Goal: Task Accomplishment & Management: Manage account settings

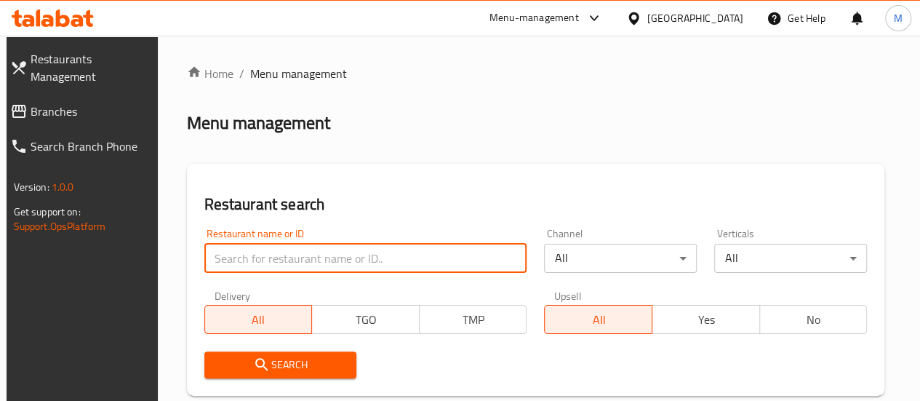
click at [287, 258] on input "search" at bounding box center [365, 258] width 323 height 29
paste input "SAcri59seB"
click button "Search" at bounding box center [280, 364] width 153 height 27
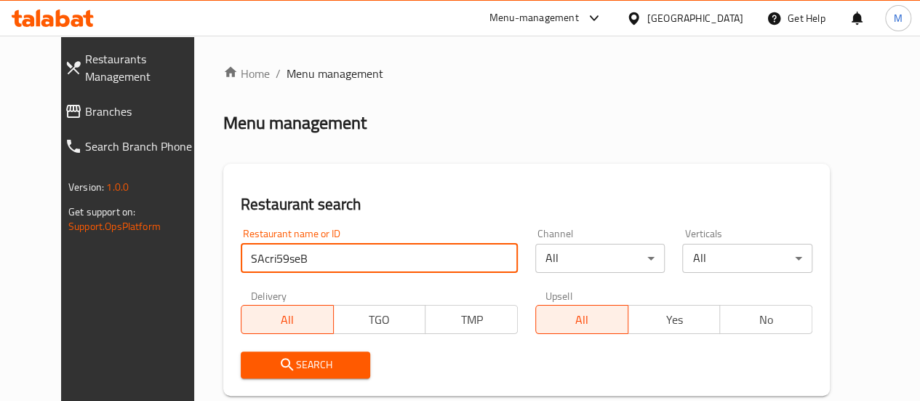
drag, startPoint x: 301, startPoint y: 252, endPoint x: 170, endPoint y: 274, distance: 132.6
click at [194, 274] on div "Home / Menu management Menu management Restaurant search Restaurant name or ID …" at bounding box center [526, 323] width 665 height 575
paste input "Tea Time"
type input "Tea Time"
click button "Search" at bounding box center [306, 364] width 130 height 27
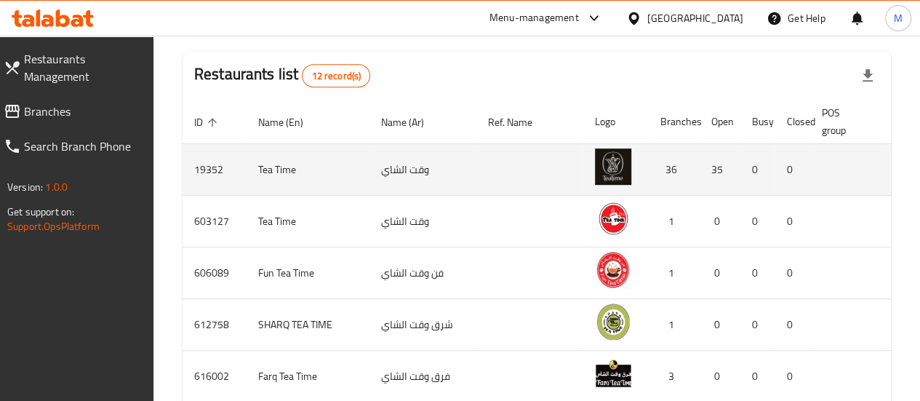
scroll to position [0, 15]
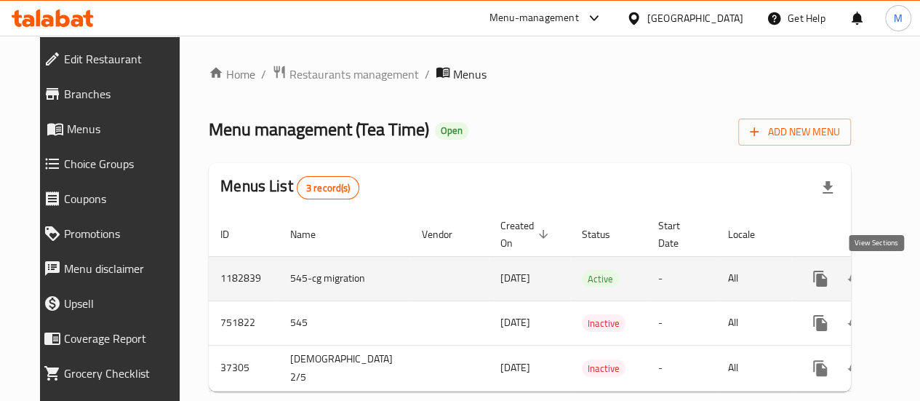
click at [919, 278] on icon "enhanced table" at bounding box center [925, 278] width 13 height 13
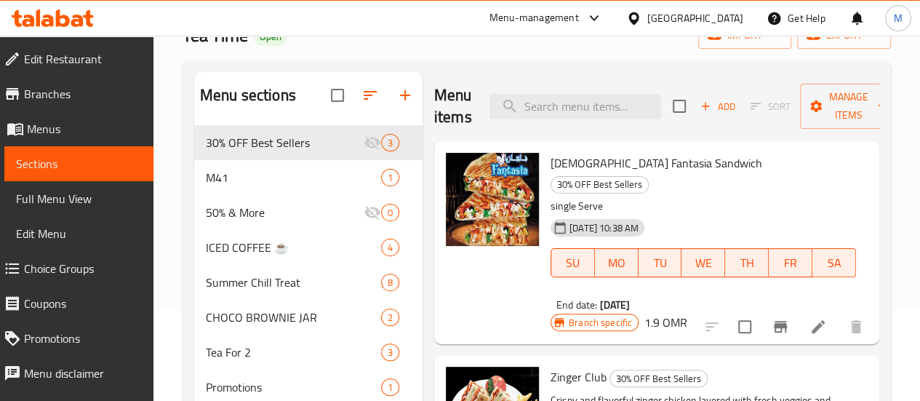
scroll to position [98, 0]
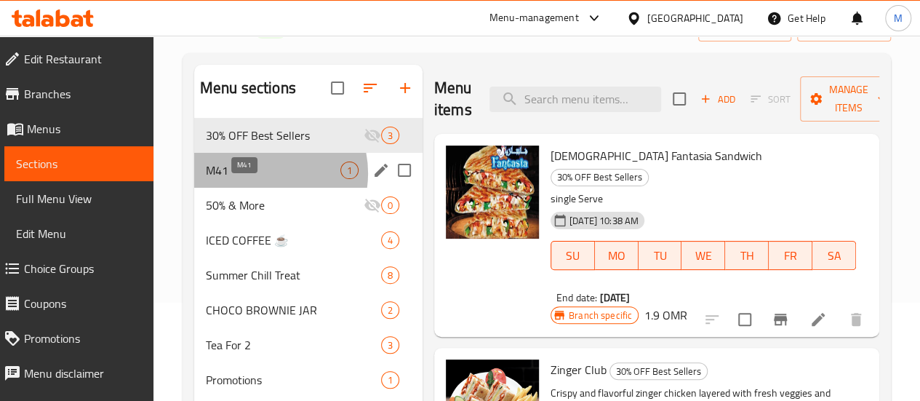
click at [260, 179] on span "M41" at bounding box center [273, 170] width 135 height 17
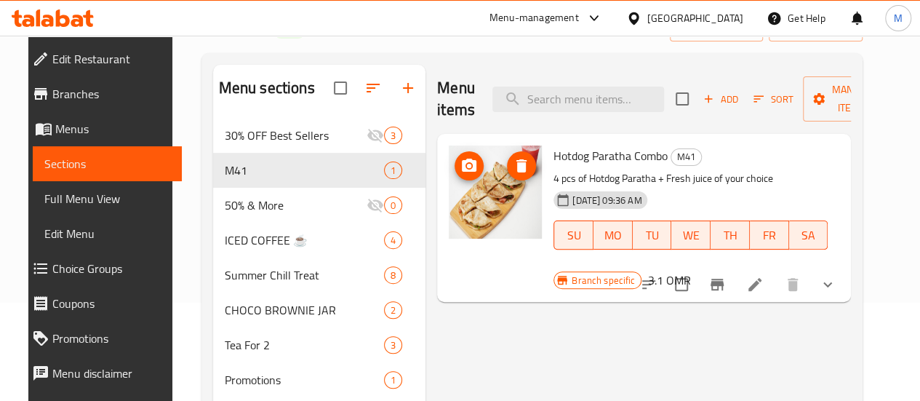
click at [449, 179] on img at bounding box center [495, 192] width 93 height 93
click at [449, 188] on img at bounding box center [495, 192] width 93 height 93
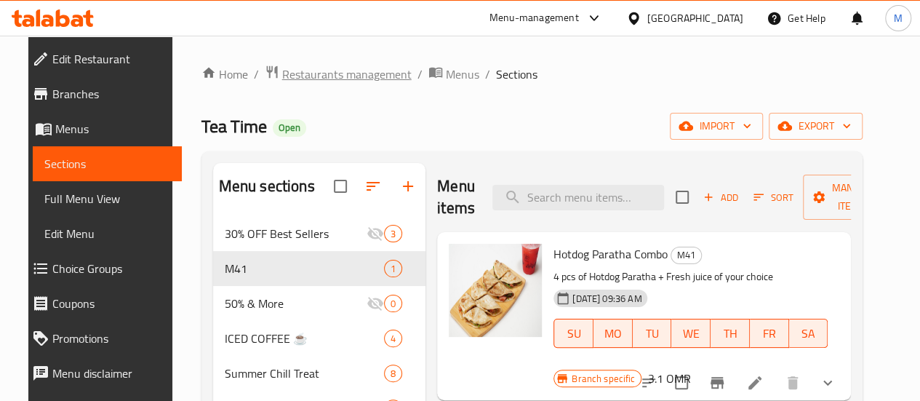
click at [341, 73] on span "Restaurants management" at bounding box center [346, 73] width 129 height 17
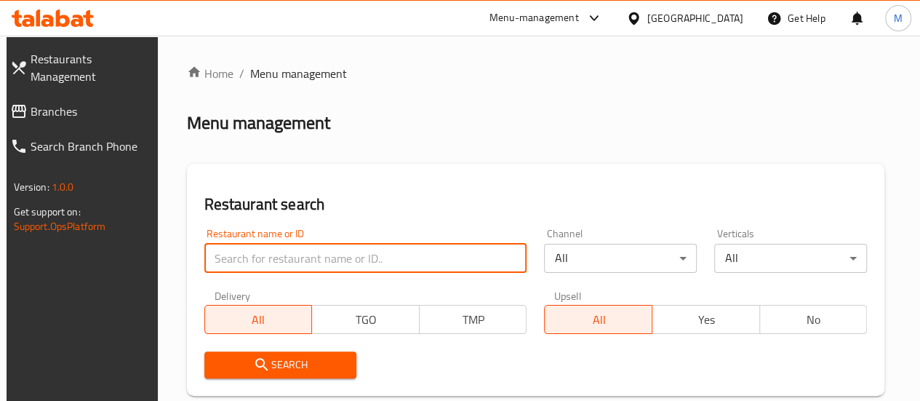
click at [279, 263] on input "search" at bounding box center [365, 258] width 323 height 29
paste input "Lebanese Village Restaurant"
click button "Search" at bounding box center [280, 364] width 153 height 27
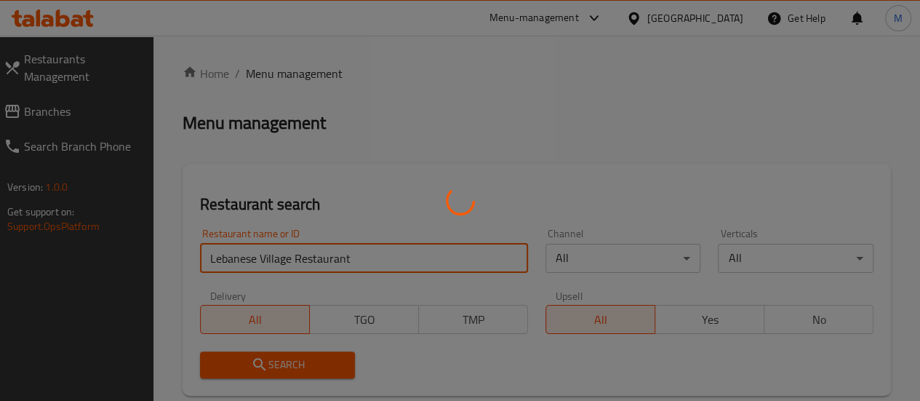
scroll to position [0, 0]
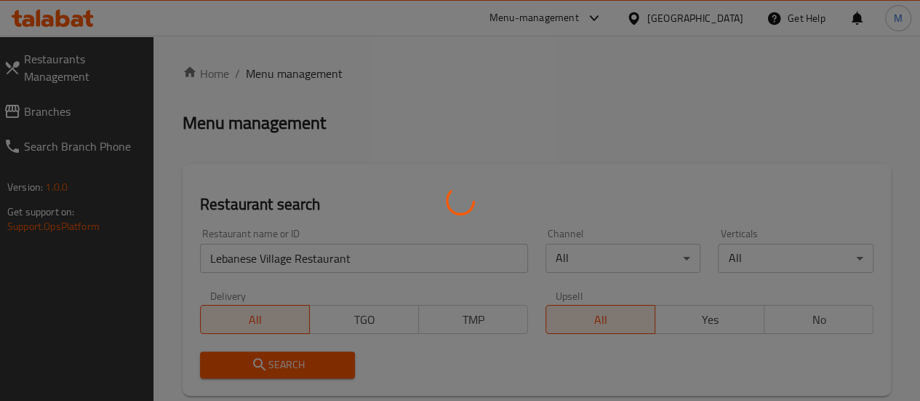
click at [594, 124] on div at bounding box center [460, 200] width 920 height 401
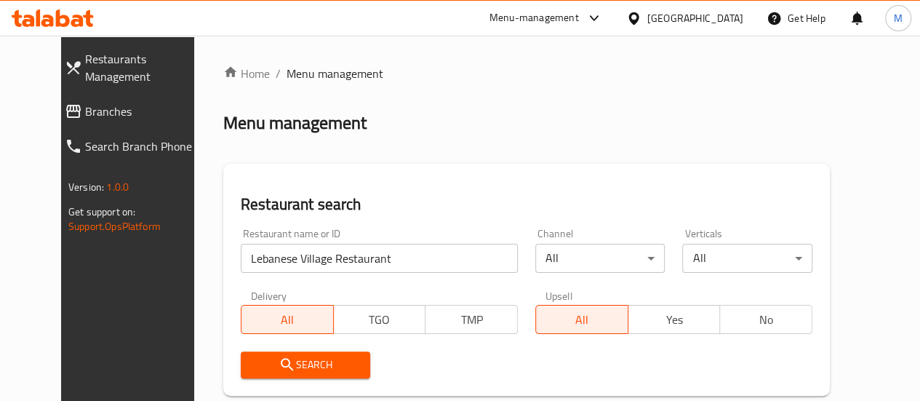
click at [559, 138] on div "Home / Menu management Menu management Restaurant search Restaurant name or ID …" at bounding box center [526, 323] width 607 height 517
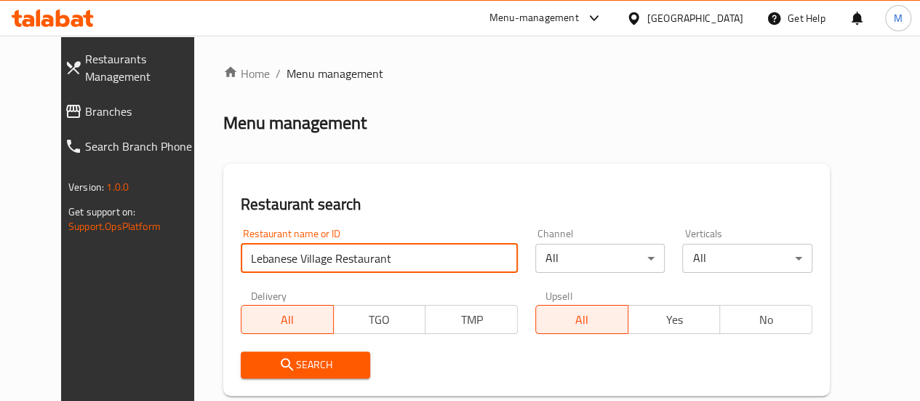
scroll to position [0, 15]
drag, startPoint x: 294, startPoint y: 258, endPoint x: 606, endPoint y: 254, distance: 312.1
click at [606, 254] on div "Restaurant name or ID Lebanese Village Restaurant Restaurant name or ID Channel…" at bounding box center [526, 303] width 589 height 167
type input "[GEOGRAPHIC_DATA]"
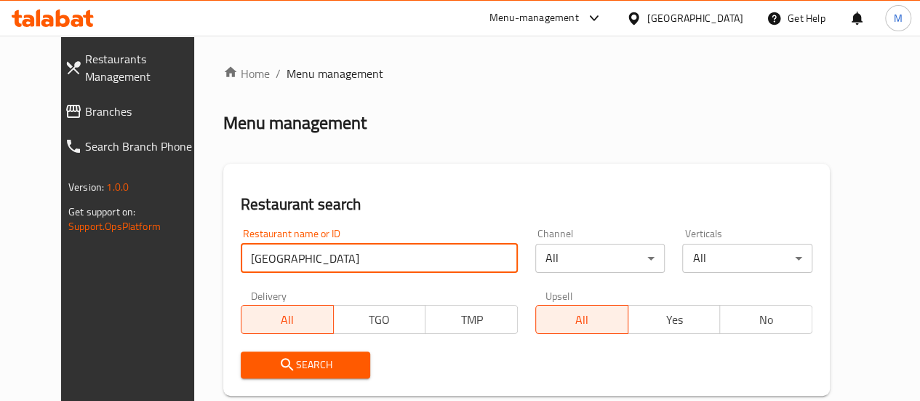
click button "Search" at bounding box center [306, 364] width 130 height 27
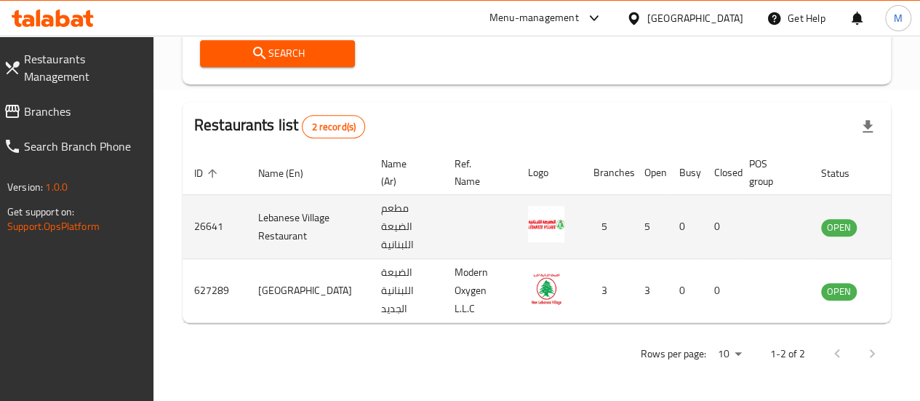
scroll to position [294, 0]
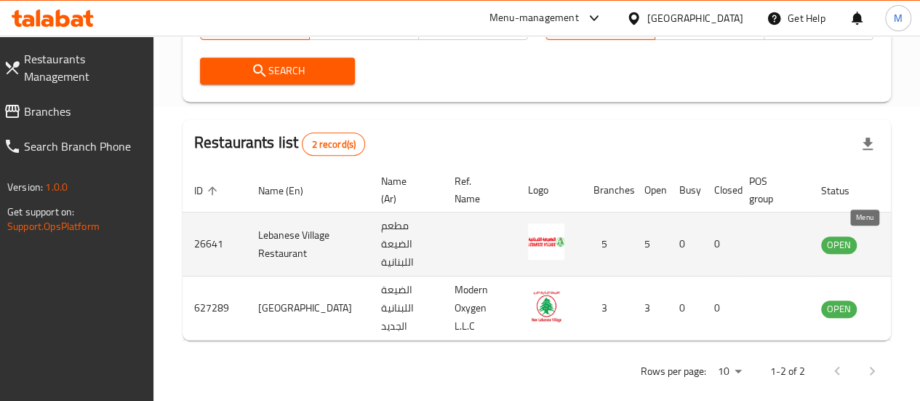
click at [898, 244] on icon "enhanced table" at bounding box center [906, 245] width 16 height 12
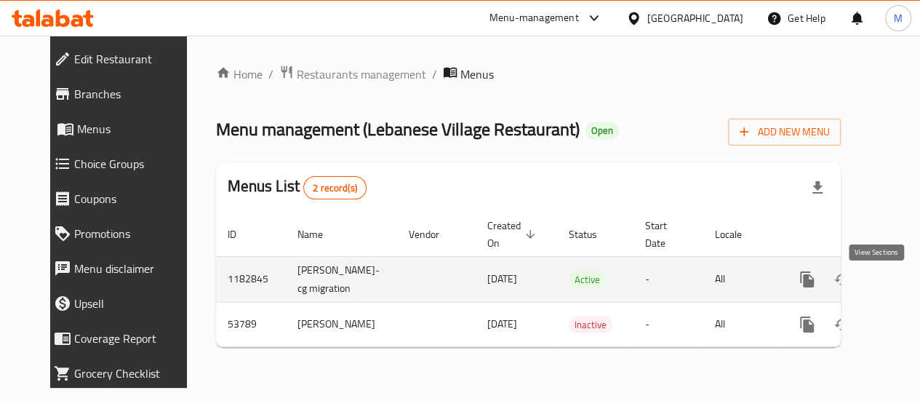
click at [904, 287] on icon "enhanced table" at bounding box center [912, 279] width 17 height 17
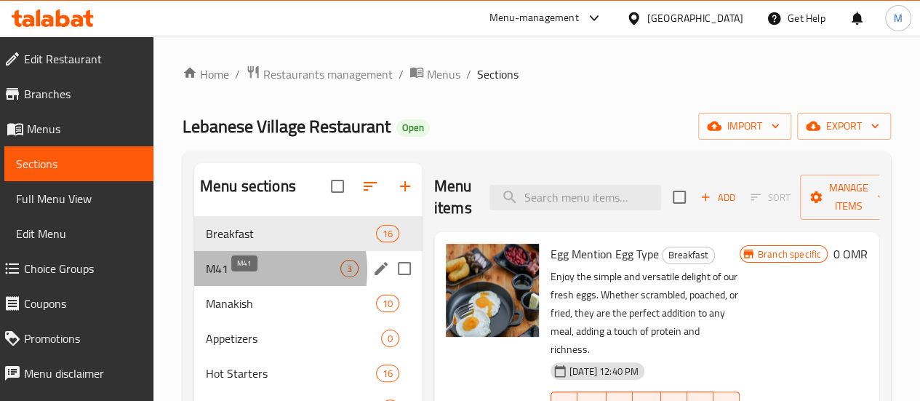
click at [246, 277] on span "M41" at bounding box center [273, 268] width 135 height 17
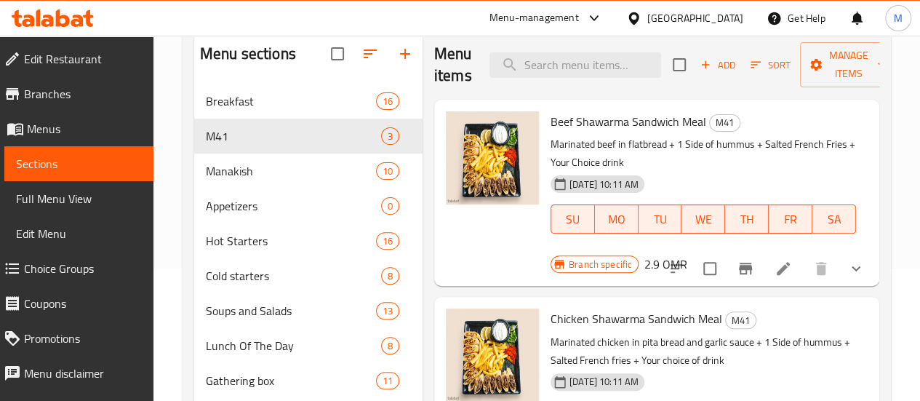
scroll to position [133, 0]
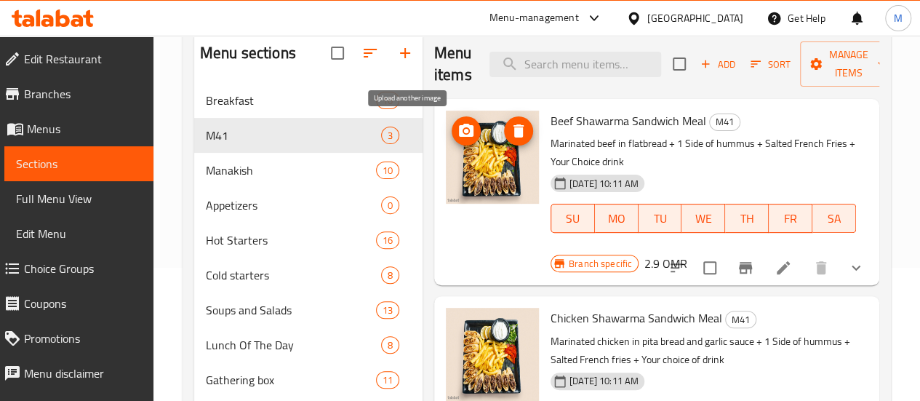
click at [464, 130] on circle "upload picture" at bounding box center [466, 131] width 4 height 4
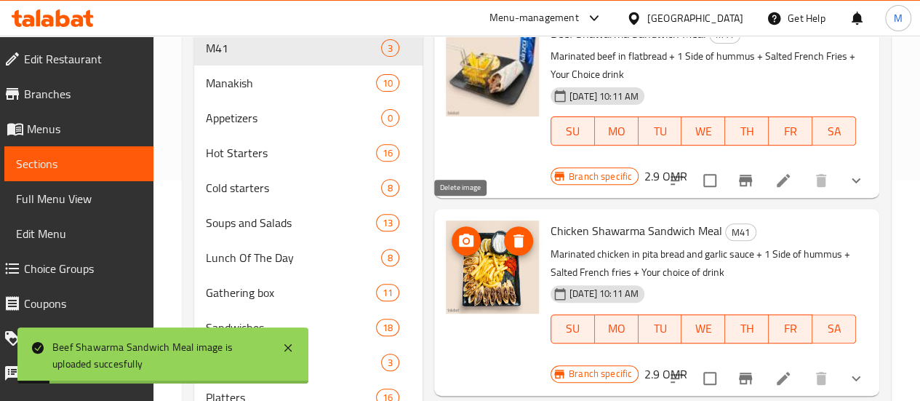
scroll to position [196, 0]
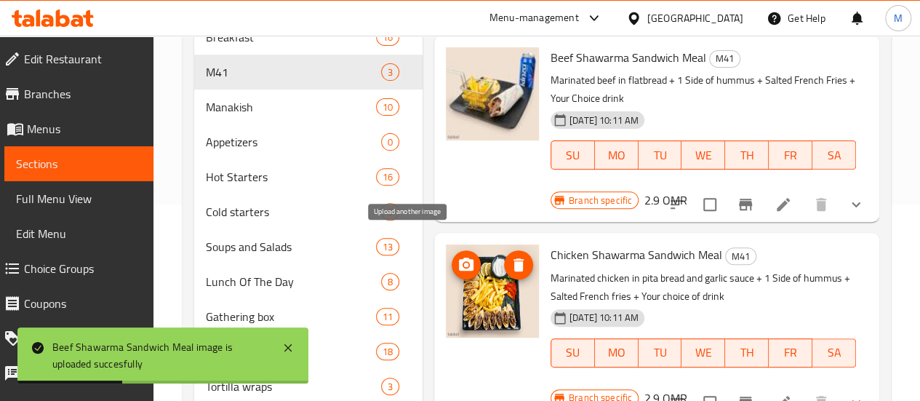
click at [458, 256] on icon "upload picture" at bounding box center [466, 264] width 17 height 17
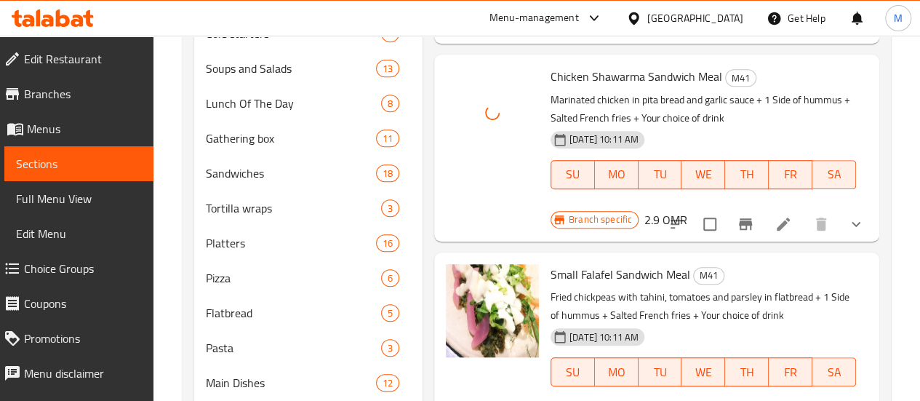
scroll to position [377, 0]
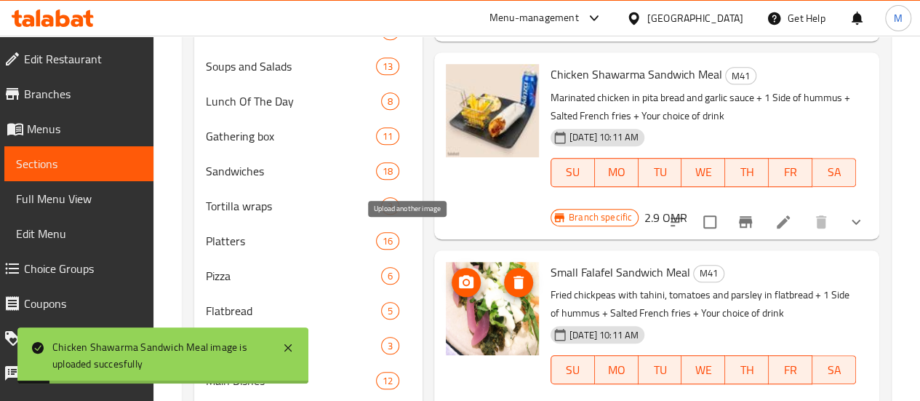
click at [459, 275] on icon "upload picture" at bounding box center [466, 281] width 15 height 13
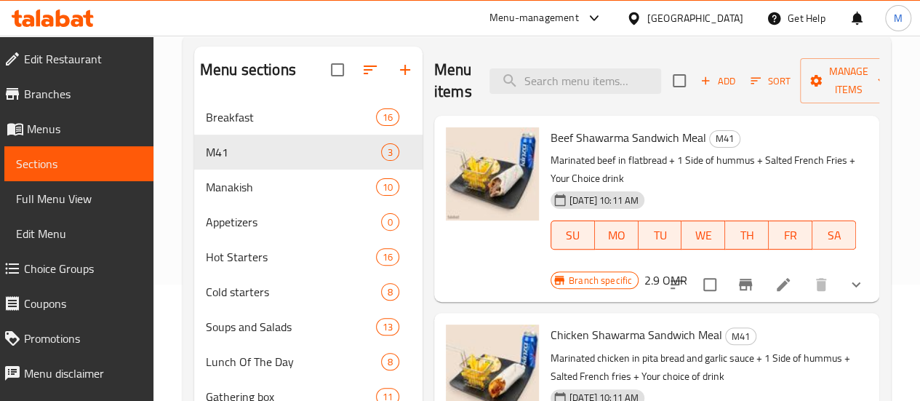
scroll to position [0, 0]
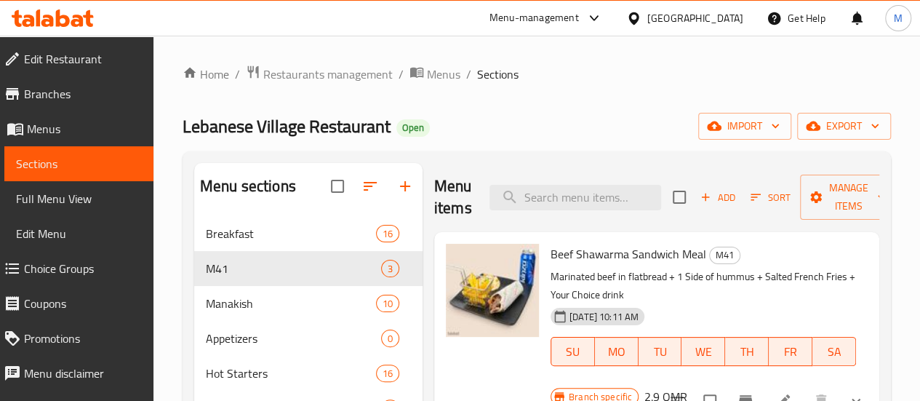
click at [579, 17] on div "Menu-management" at bounding box center [534, 17] width 89 height 17
click at [446, 279] on img at bounding box center [492, 290] width 93 height 93
click at [446, 306] on img at bounding box center [492, 290] width 93 height 93
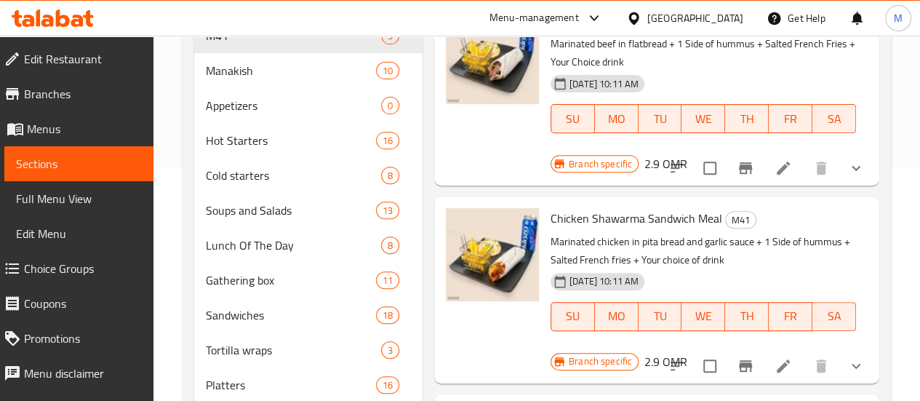
scroll to position [240, 0]
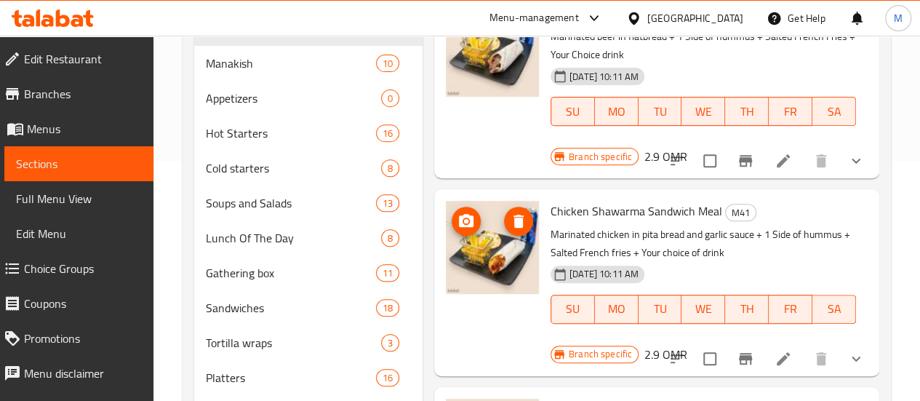
click at [446, 260] on img at bounding box center [492, 247] width 93 height 93
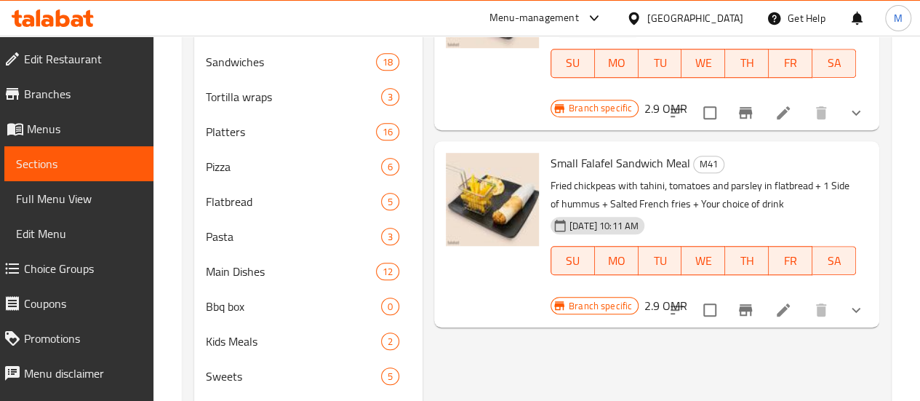
scroll to position [505, 0]
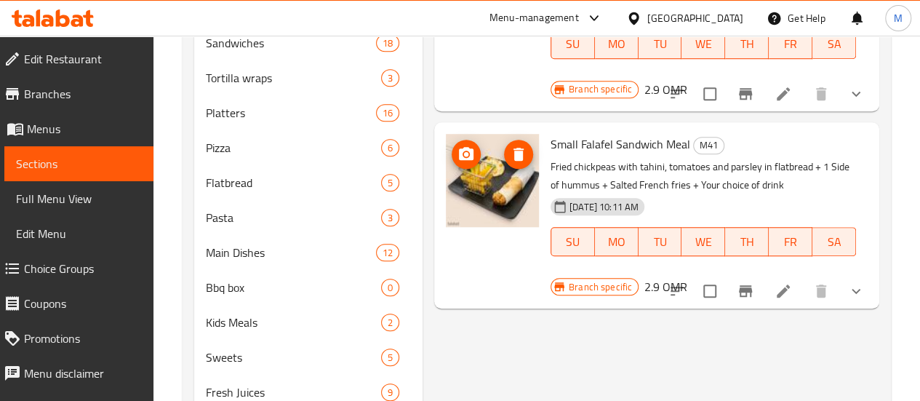
click at [446, 151] on img at bounding box center [492, 180] width 93 height 93
click at [459, 147] on icon "upload picture" at bounding box center [466, 153] width 15 height 13
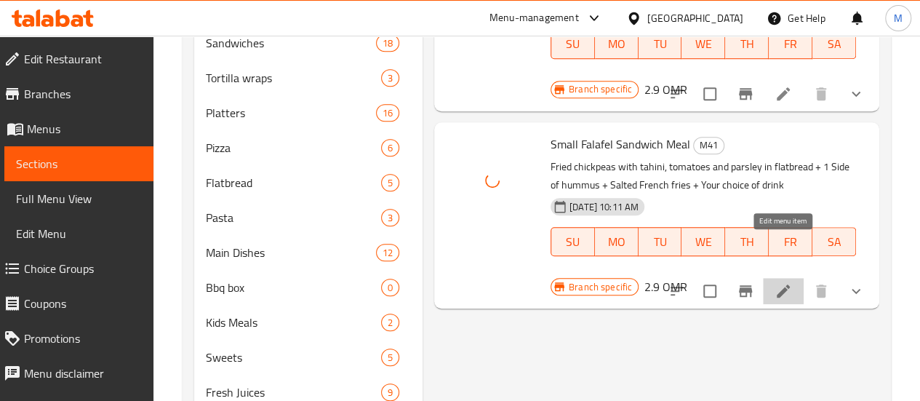
click at [783, 284] on icon at bounding box center [783, 290] width 13 height 13
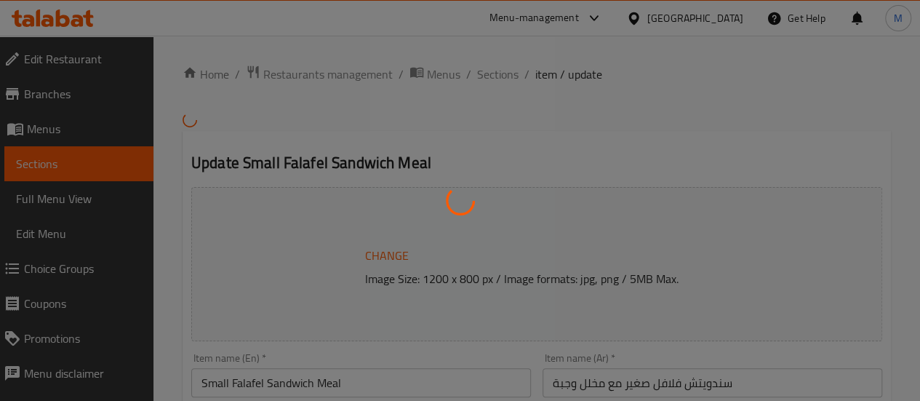
type input "ساندويتش فلافل"
type input "1"
type input "اختيارك للجانب الأول:"
type input "1"
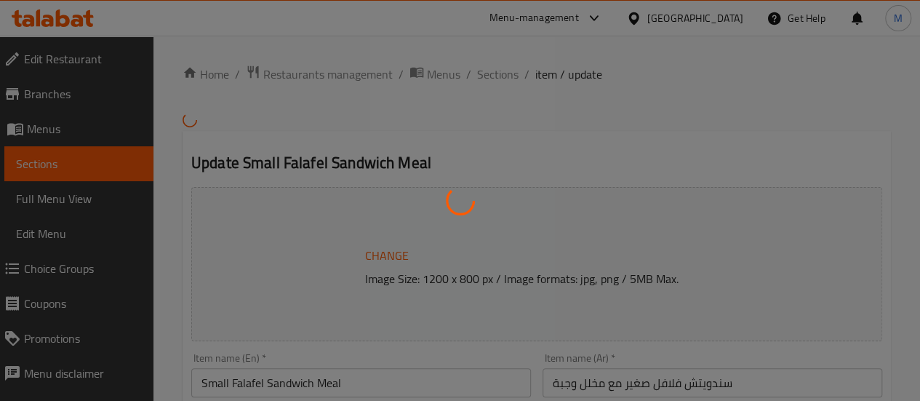
type input "1"
type input "اختيارك للجانب الثاني:"
type input "1"
type input "اختيارك من المشروب:"
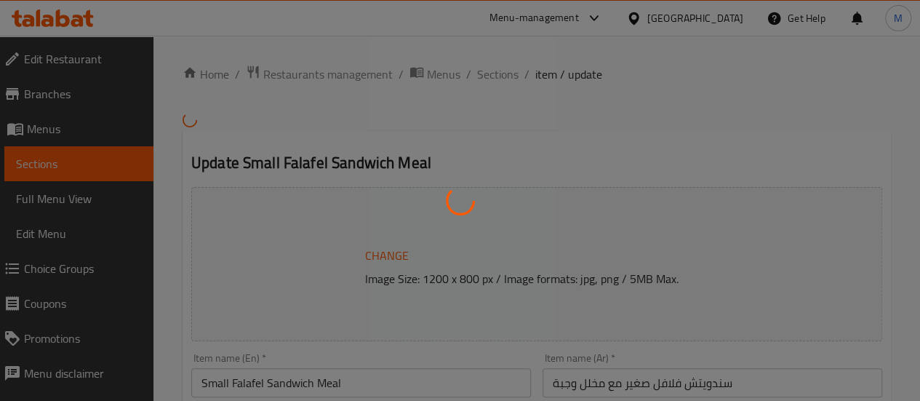
type input "1"
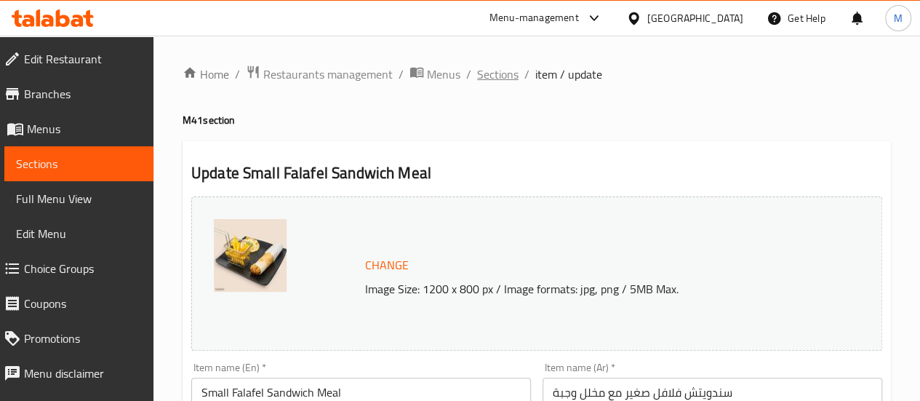
click at [501, 72] on span "Sections" at bounding box center [497, 73] width 41 height 17
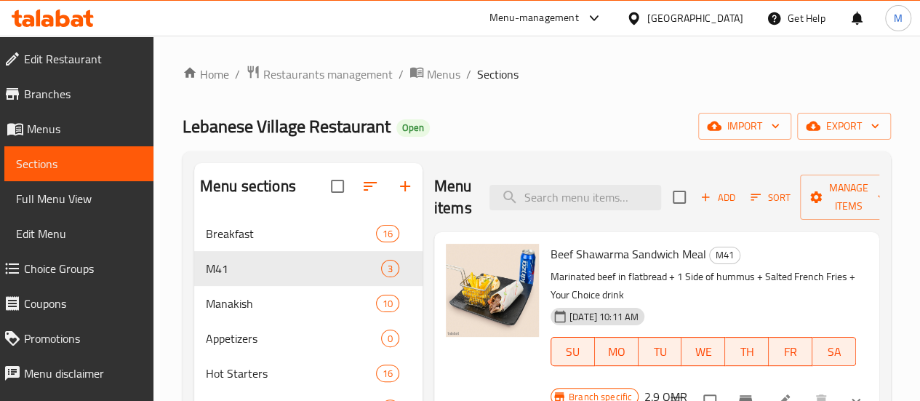
click at [579, 12] on div "Menu-management" at bounding box center [534, 17] width 89 height 17
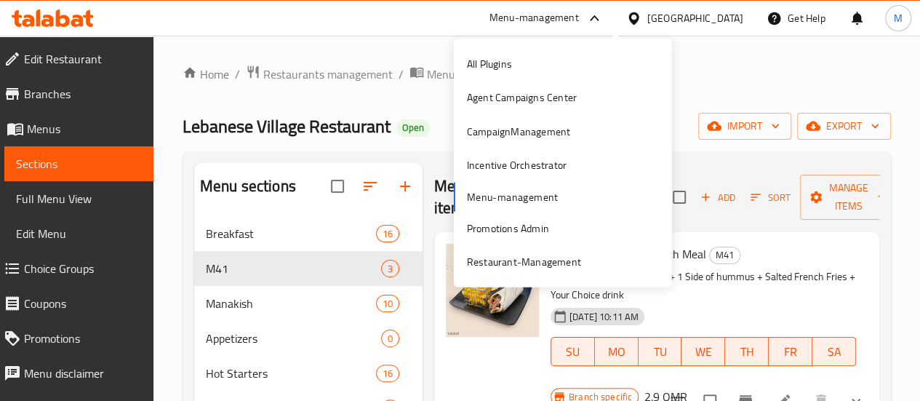
click at [525, 188] on div "All Plugins Agent Campaigns Center CampaignManagement Incentive Orchestrator Me…" at bounding box center [563, 162] width 218 height 231
click at [525, 204] on div "All Plugins Agent Campaigns Center CampaignManagement Incentive Orchestrator Me…" at bounding box center [563, 162] width 218 height 231
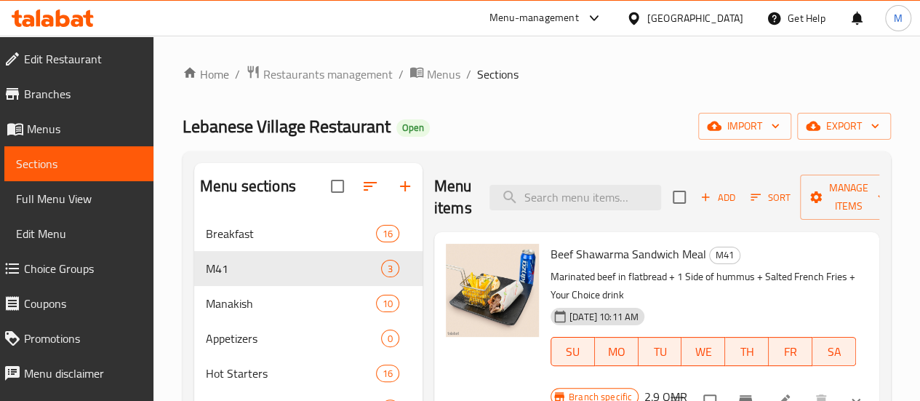
click at [339, 77] on span "Restaurants management" at bounding box center [327, 73] width 129 height 17
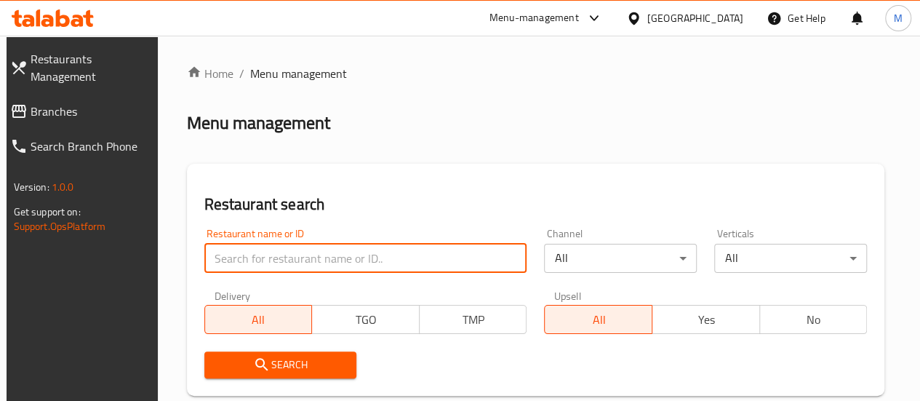
click at [288, 269] on input "search" at bounding box center [365, 258] width 323 height 29
paste input "Al Mahashi Time"
type input "Al Mahashi Time"
click button "Search" at bounding box center [280, 364] width 153 height 27
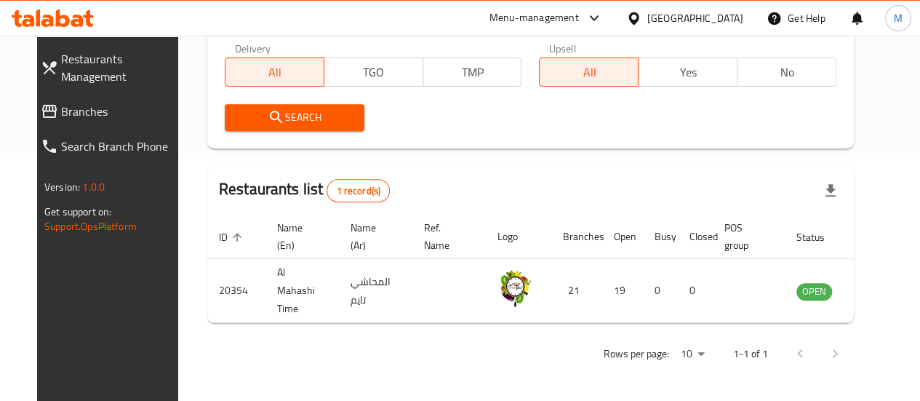
scroll to position [248, 0]
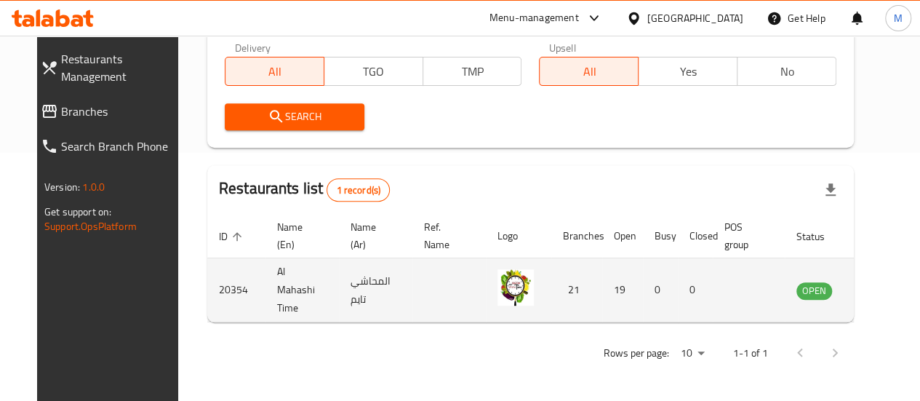
click at [873, 287] on icon "enhanced table" at bounding box center [881, 290] width 17 height 17
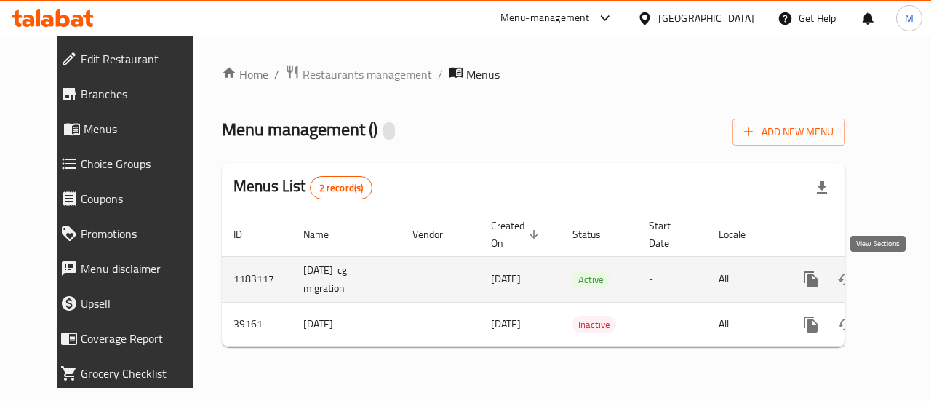
click at [907, 279] on icon "enhanced table" at bounding box center [915, 279] width 17 height 17
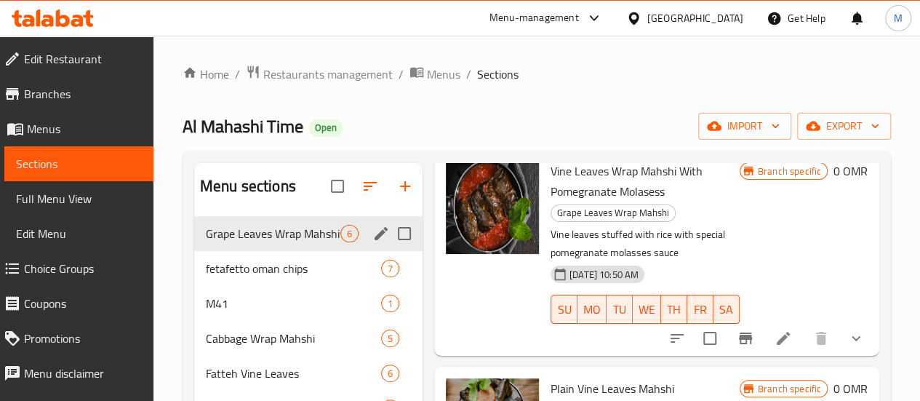
scroll to position [84, 0]
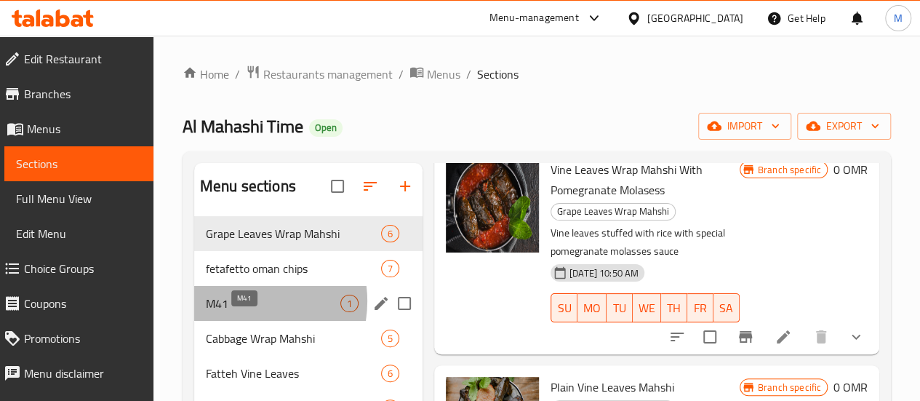
click at [240, 312] on span "M41" at bounding box center [273, 303] width 135 height 17
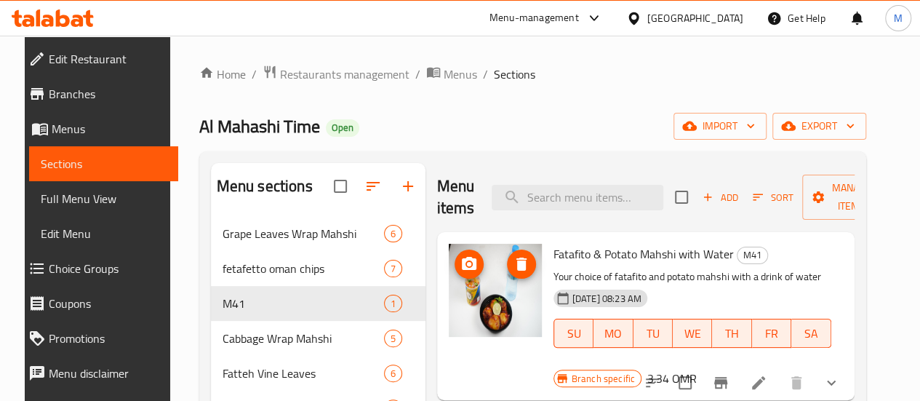
click at [449, 284] on img at bounding box center [495, 290] width 93 height 93
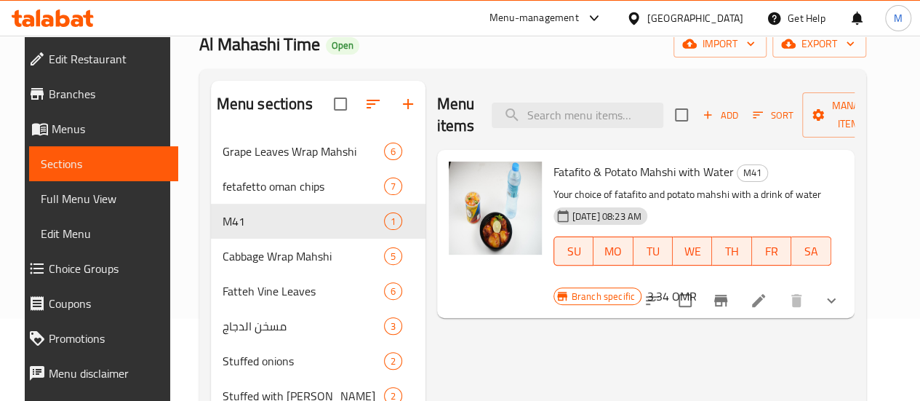
scroll to position [83, 0]
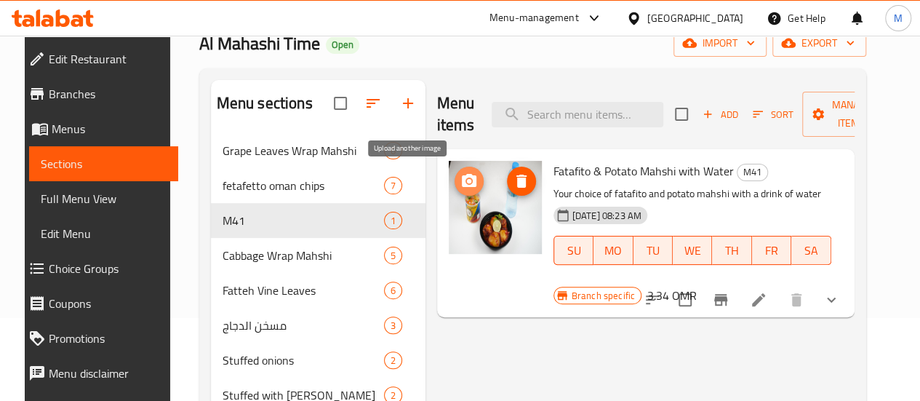
click at [466, 180] on circle "upload picture" at bounding box center [468, 181] width 4 height 4
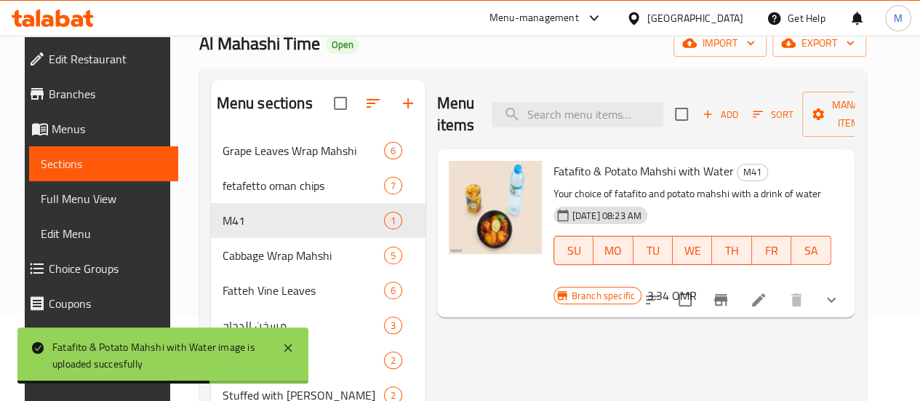
scroll to position [0, 0]
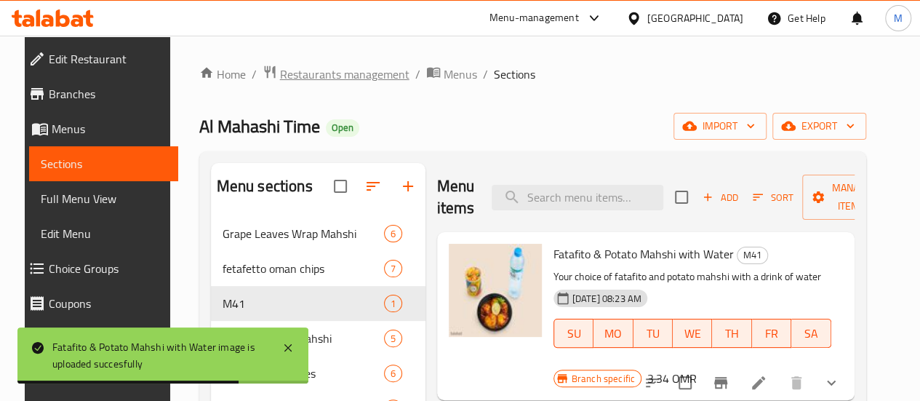
click at [317, 75] on span "Restaurants management" at bounding box center [344, 73] width 129 height 17
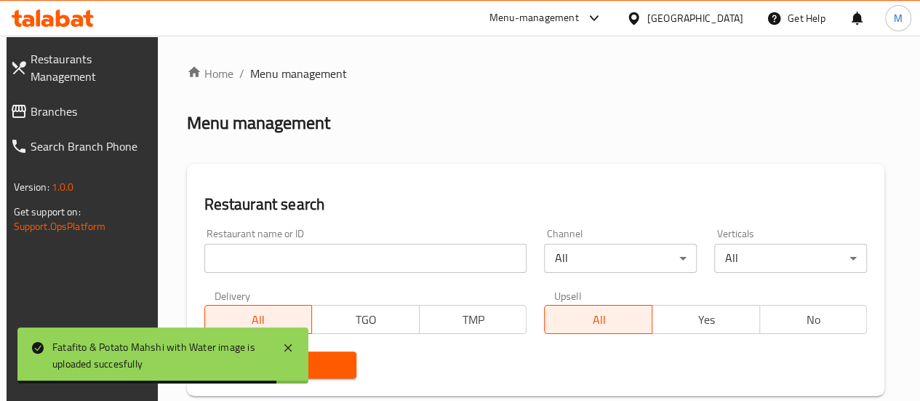
click at [248, 257] on input "search" at bounding box center [365, 258] width 323 height 29
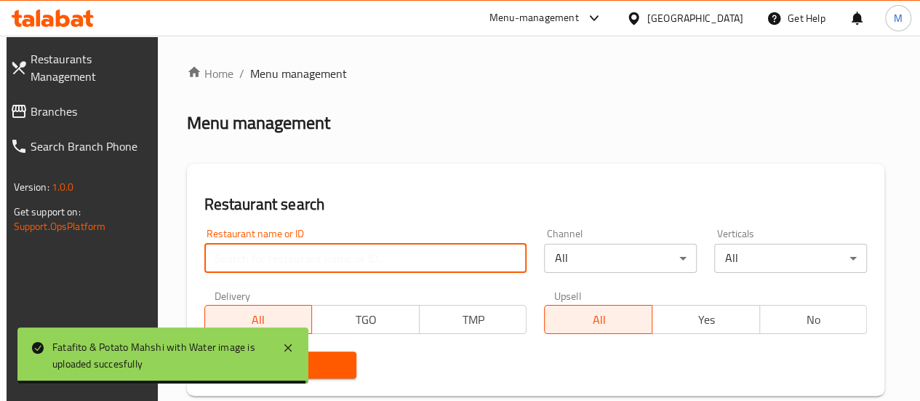
paste input "Asoom Burger"
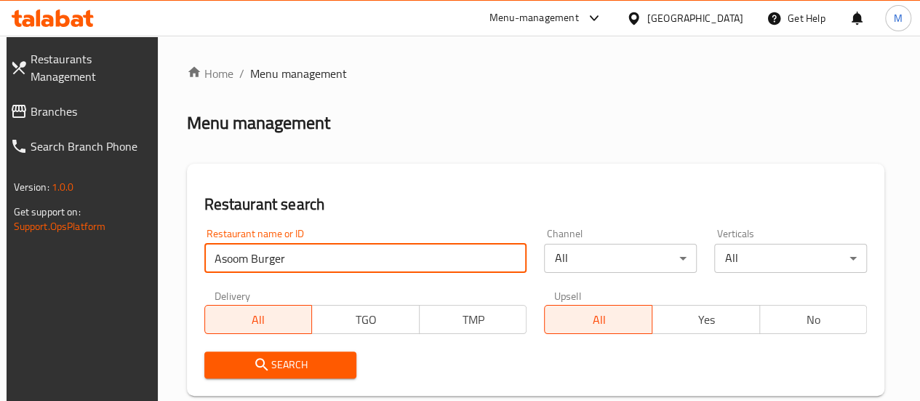
type input "Asoom Burger"
click button "Search" at bounding box center [280, 364] width 153 height 27
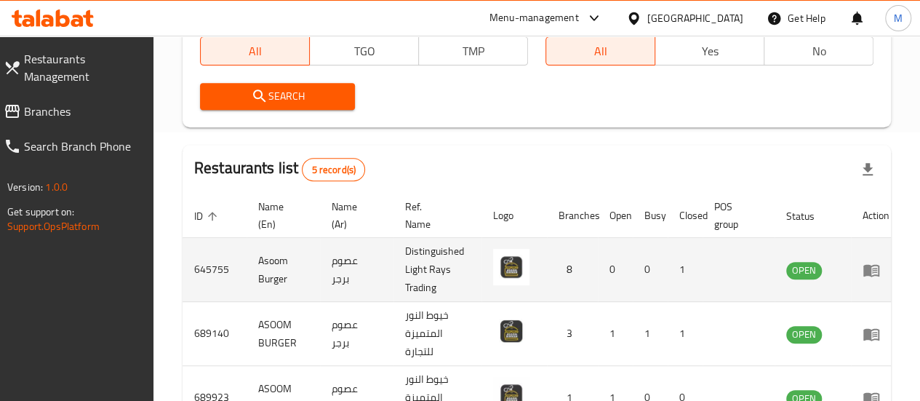
scroll to position [0, 9]
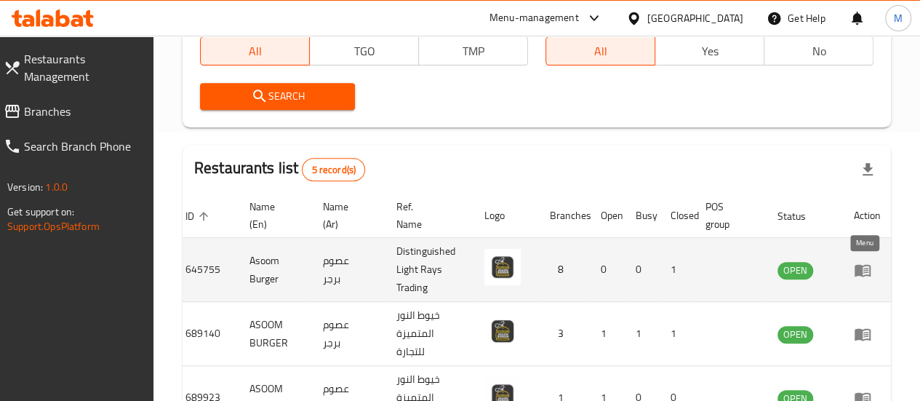
click at [869, 263] on icon "enhanced table" at bounding box center [862, 269] width 17 height 17
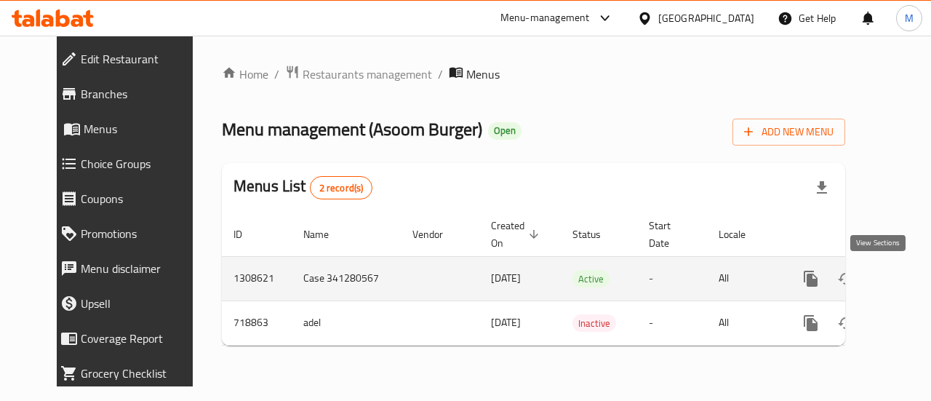
click at [898, 274] on link "enhanced table" at bounding box center [915, 278] width 35 height 35
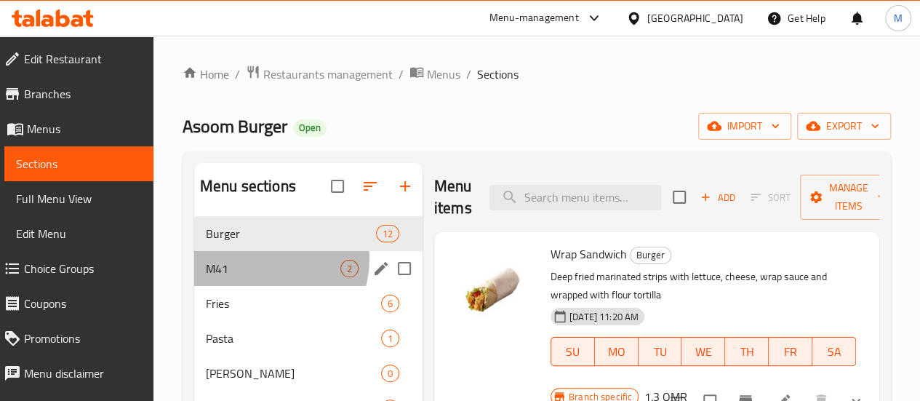
click at [262, 280] on div "M41 2" at bounding box center [308, 268] width 228 height 35
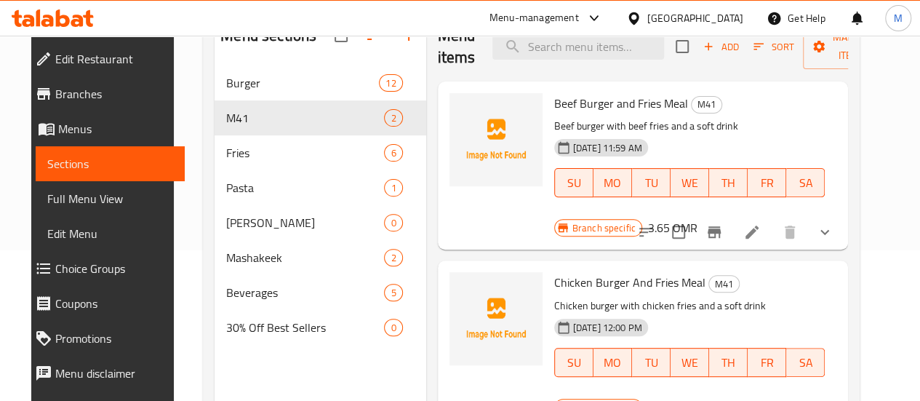
scroll to position [152, 0]
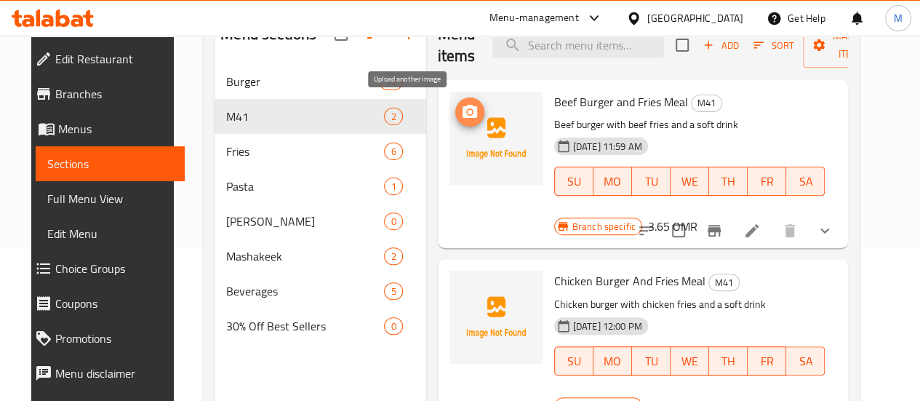
click at [463, 116] on icon "upload picture" at bounding box center [470, 111] width 15 height 13
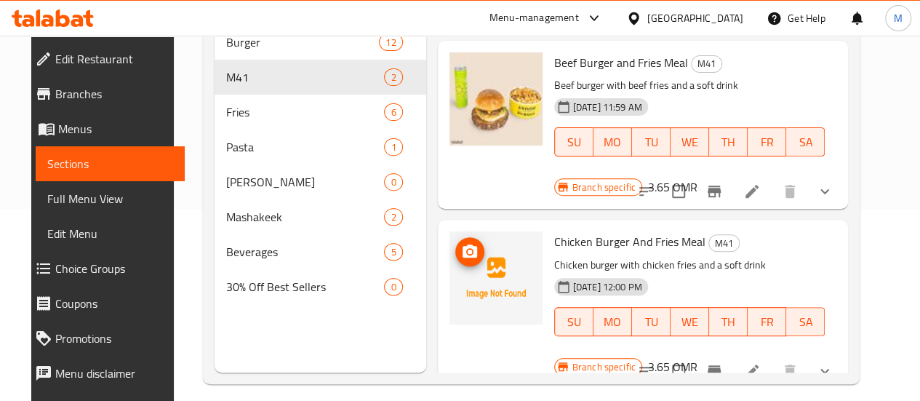
scroll to position [172, 0]
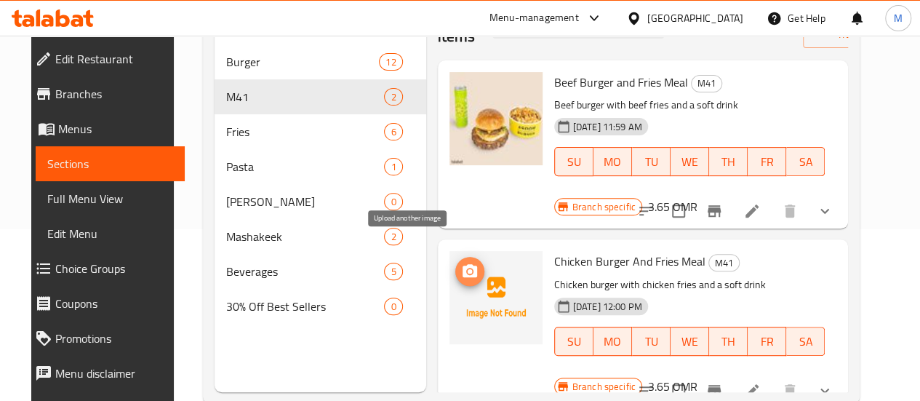
click at [461, 263] on icon "upload picture" at bounding box center [469, 271] width 17 height 17
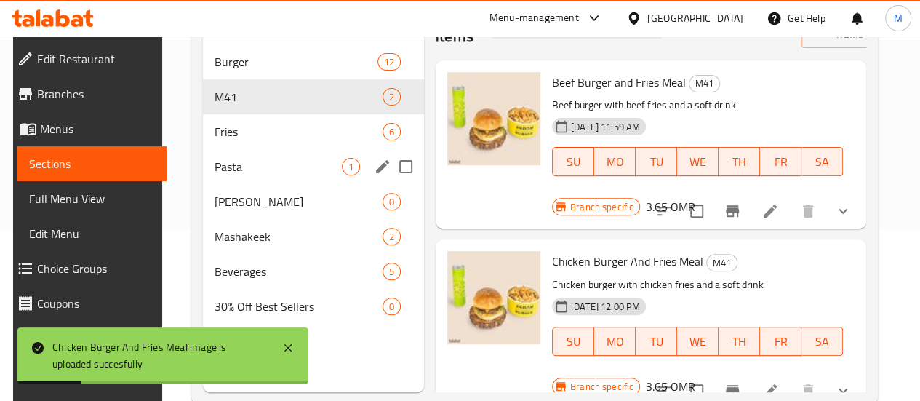
scroll to position [0, 0]
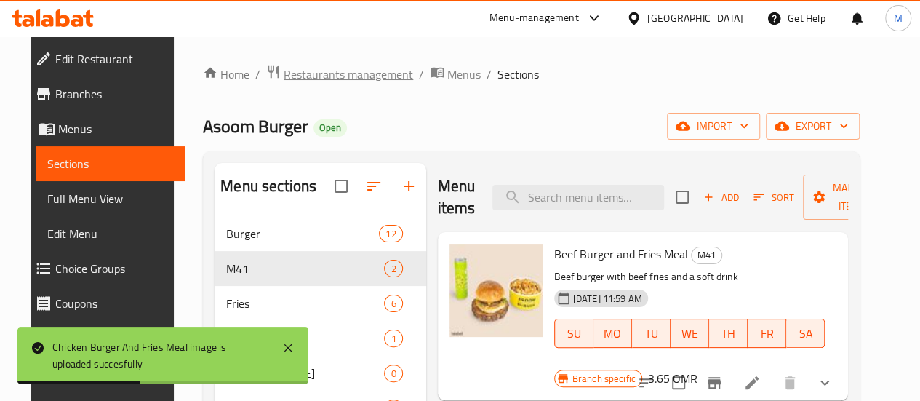
click at [317, 66] on span "Restaurants management" at bounding box center [348, 73] width 129 height 17
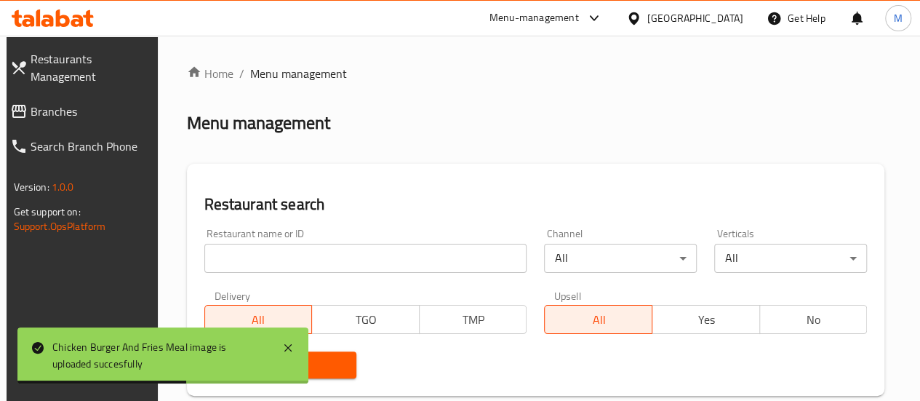
click at [267, 261] on input "search" at bounding box center [365, 258] width 323 height 29
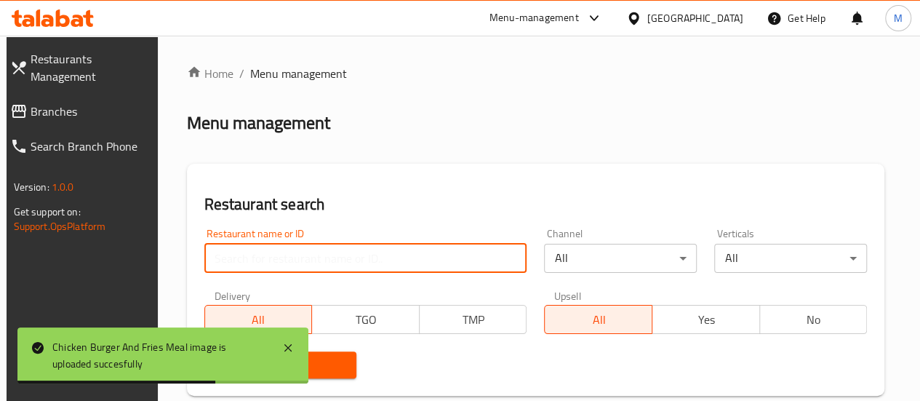
paste input "[PERSON_NAME]"
type input "[PERSON_NAME]"
click button "Search" at bounding box center [280, 364] width 153 height 27
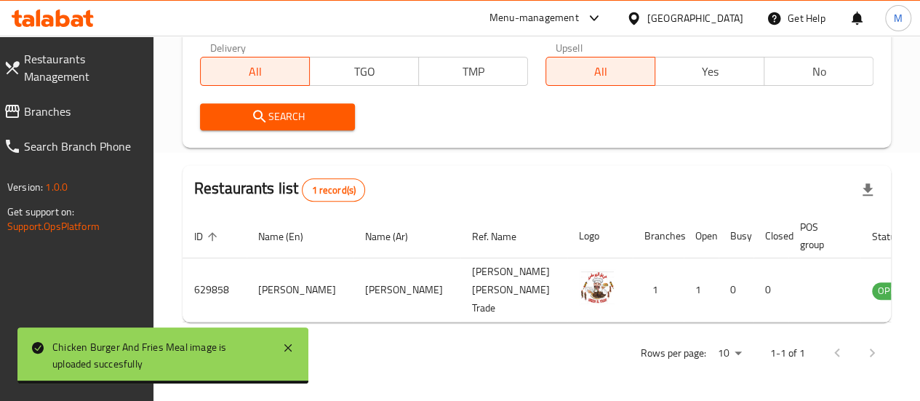
scroll to position [266, 0]
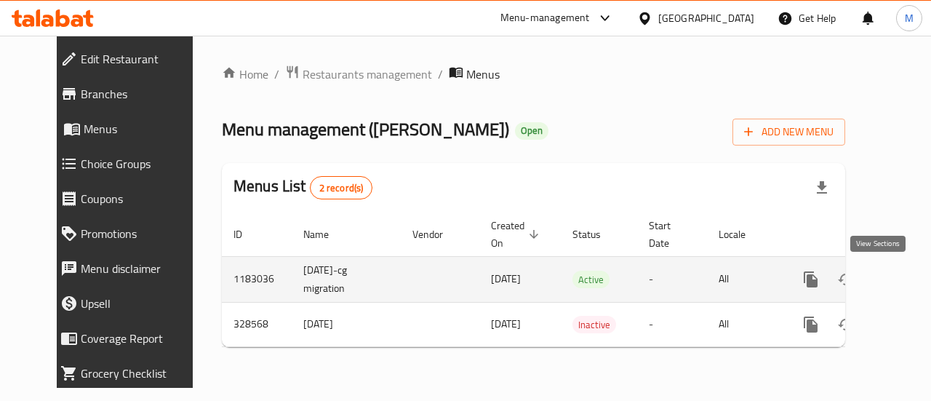
click at [907, 283] on icon "enhanced table" at bounding box center [915, 279] width 17 height 17
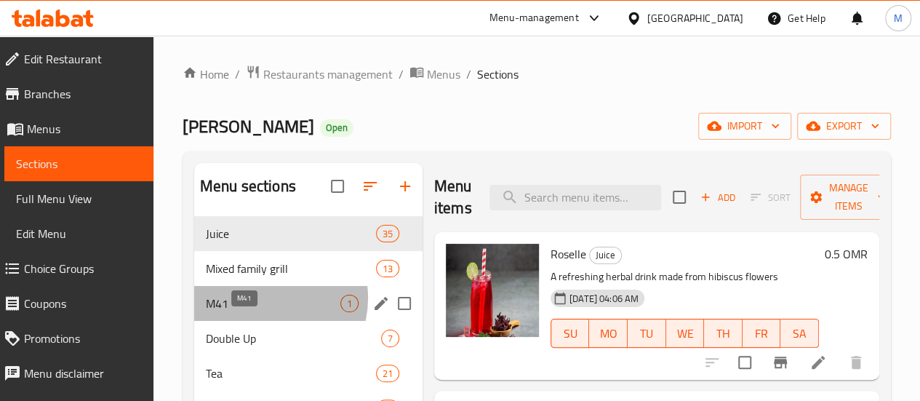
click at [264, 312] on span "M41" at bounding box center [273, 303] width 135 height 17
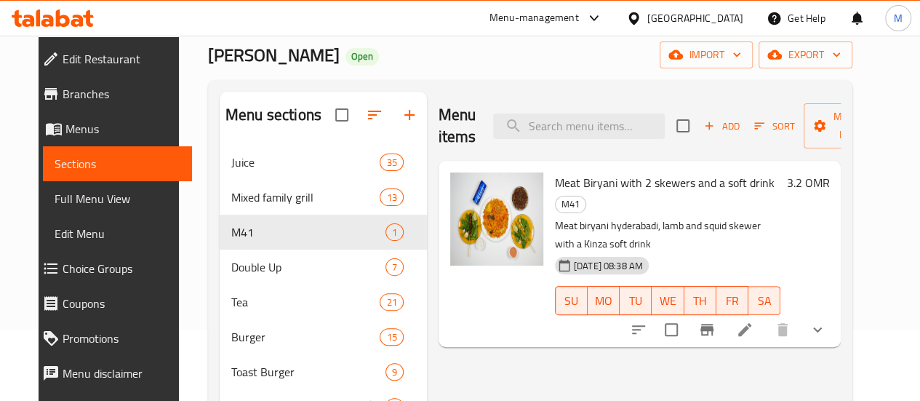
scroll to position [76, 0]
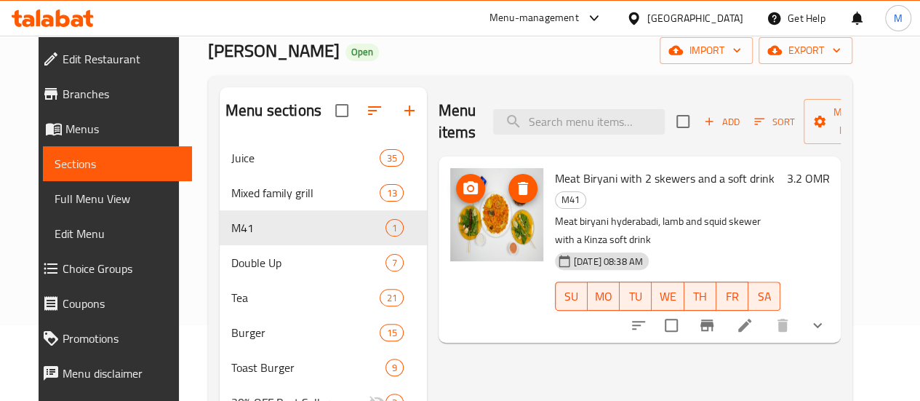
click at [450, 188] on img at bounding box center [496, 214] width 93 height 93
click at [450, 221] on img at bounding box center [496, 214] width 93 height 93
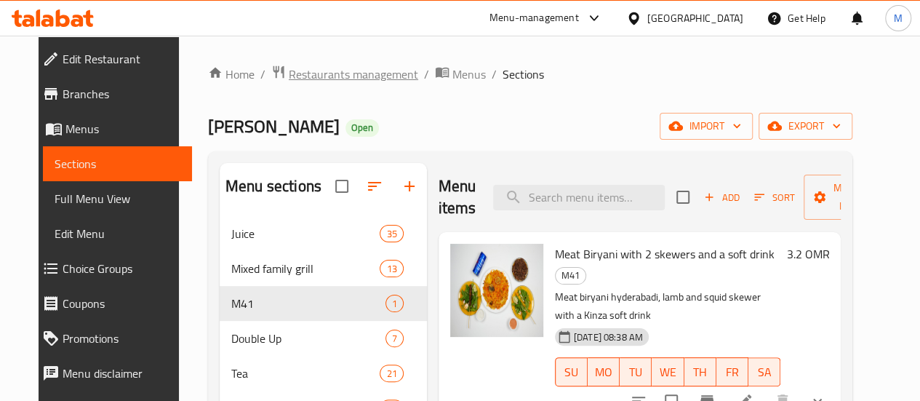
click at [318, 75] on span "Restaurants management" at bounding box center [353, 73] width 129 height 17
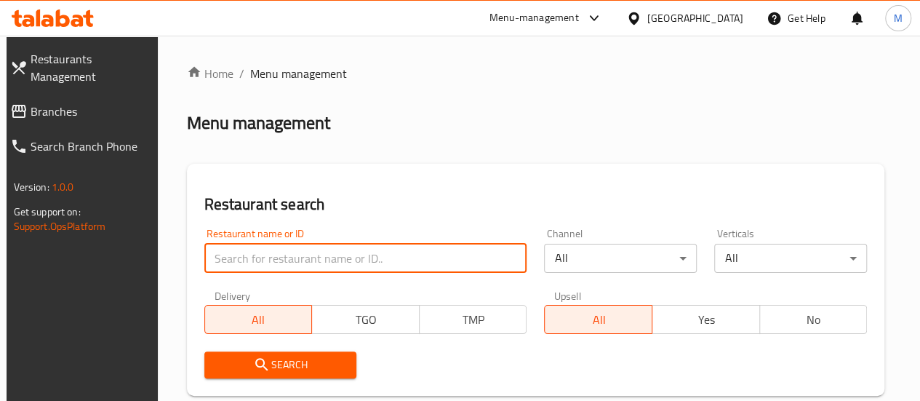
click at [251, 258] on input "search" at bounding box center [365, 258] width 323 height 29
paste input "Pista House"
type input "Pista House"
click button "Search" at bounding box center [280, 364] width 153 height 27
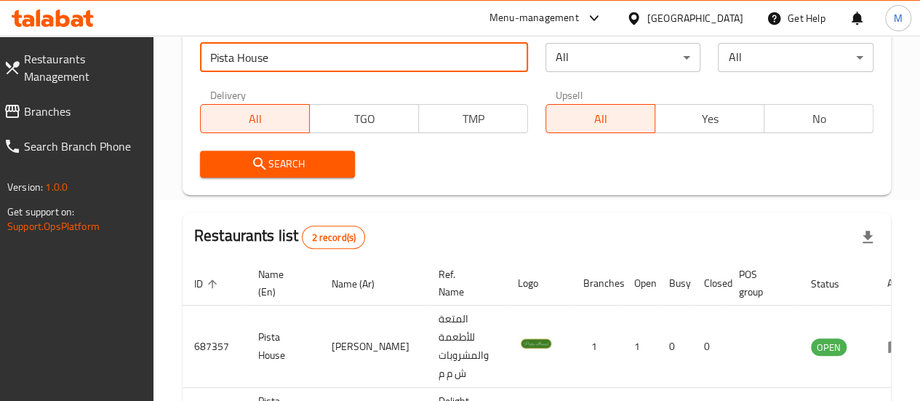
scroll to position [339, 0]
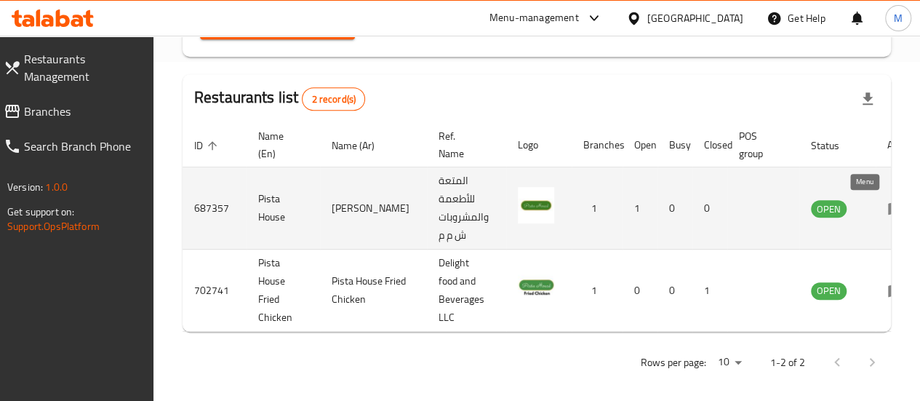
click at [888, 208] on link "enhanced table" at bounding box center [901, 207] width 27 height 17
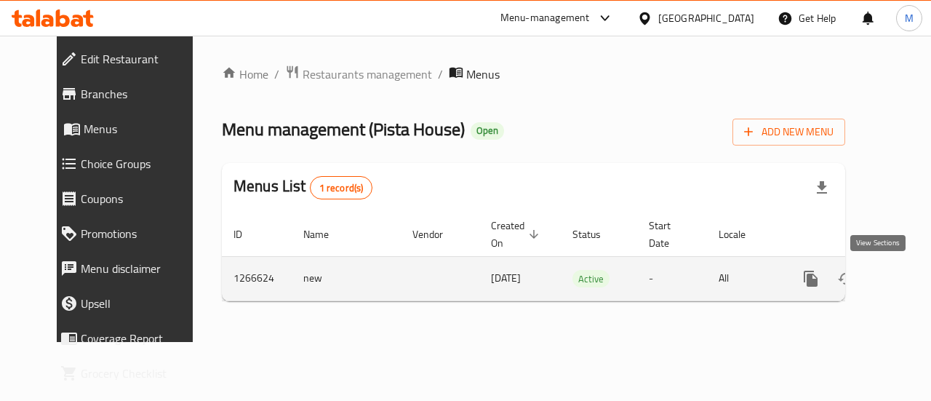
click at [907, 279] on icon "enhanced table" at bounding box center [915, 278] width 17 height 17
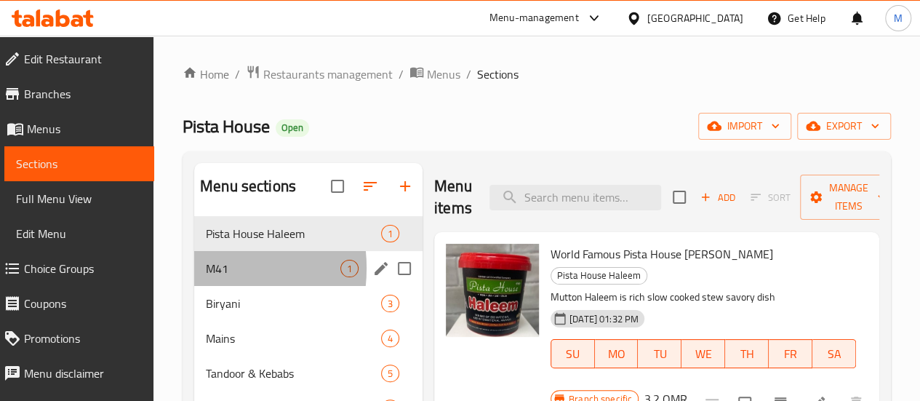
click at [201, 286] on div "M41 1" at bounding box center [308, 268] width 228 height 35
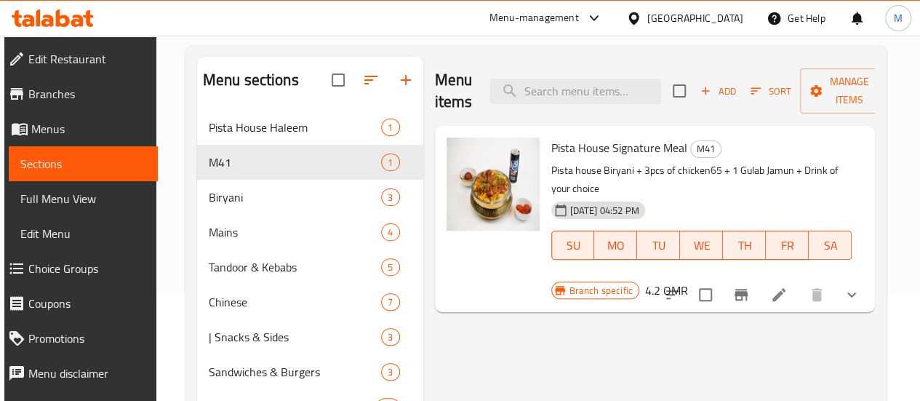
scroll to position [108, 0]
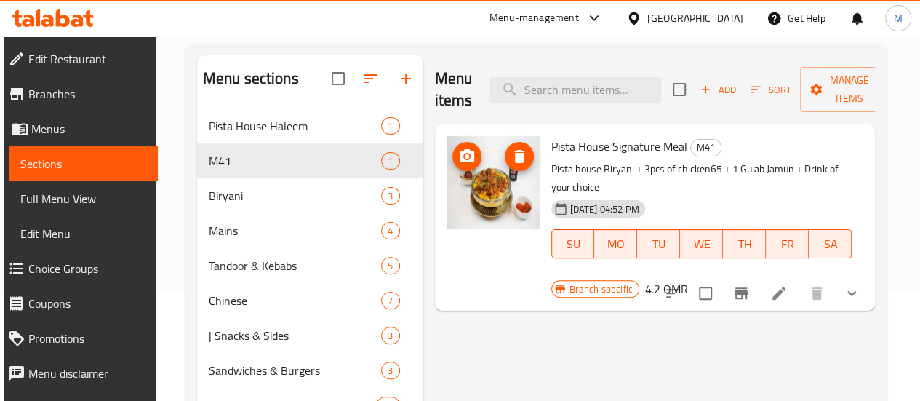
click at [447, 176] on img at bounding box center [493, 182] width 93 height 93
click at [447, 207] on img at bounding box center [493, 182] width 93 height 93
click at [451, 258] on div at bounding box center [493, 217] width 105 height 175
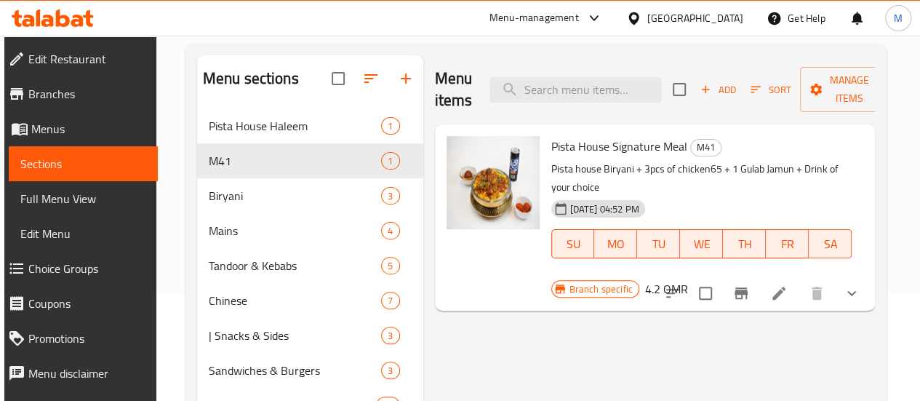
scroll to position [0, 0]
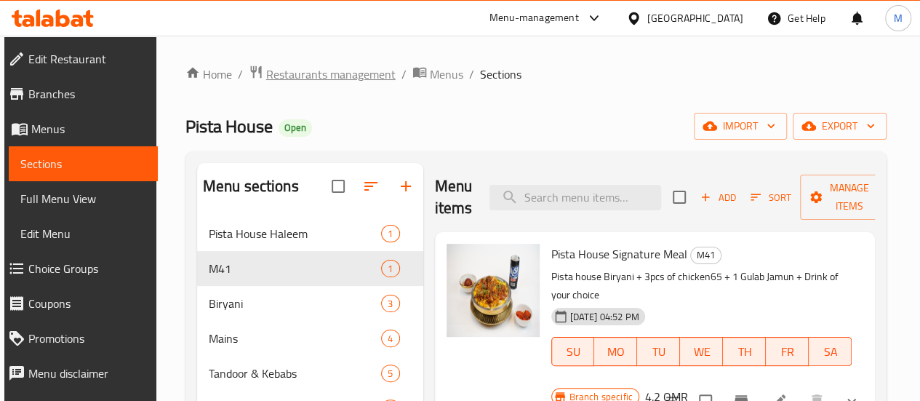
click at [293, 78] on span "Restaurants management" at bounding box center [330, 73] width 129 height 17
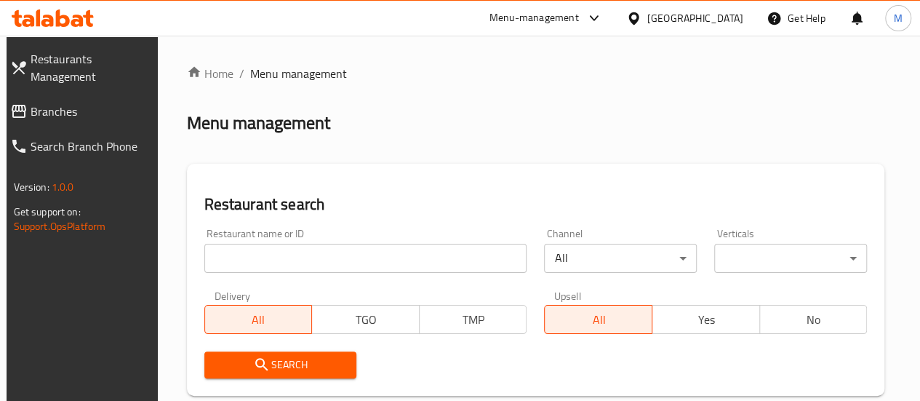
click at [278, 252] on input "search" at bounding box center [365, 258] width 323 height 29
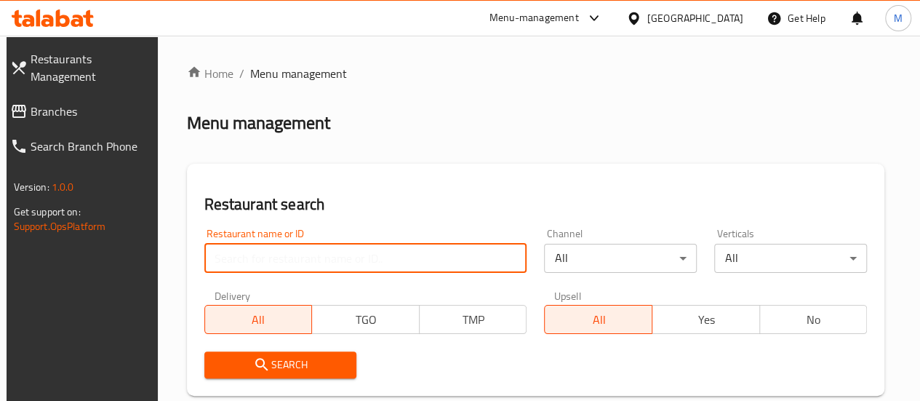
paste input "Golden spoon restaurant"
type input "Golden spoon restaurant"
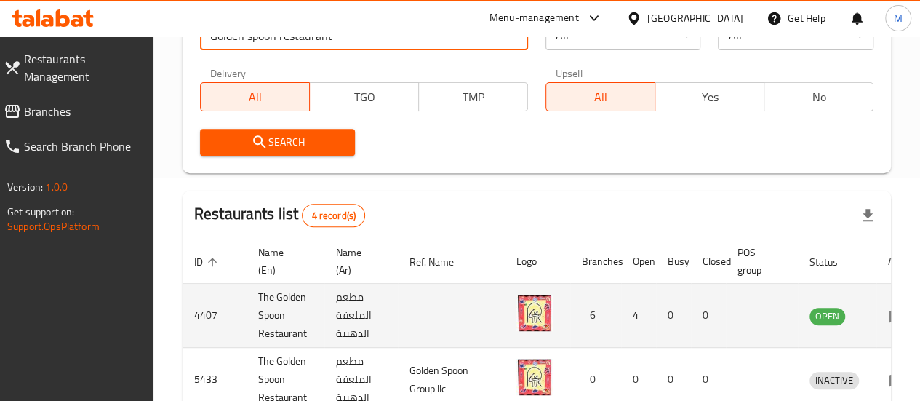
scroll to position [0, 19]
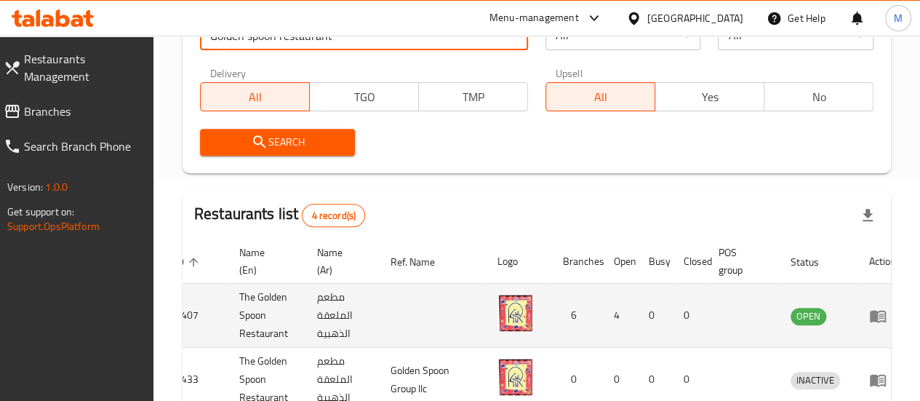
click at [869, 324] on icon "enhanced table" at bounding box center [877, 315] width 17 height 17
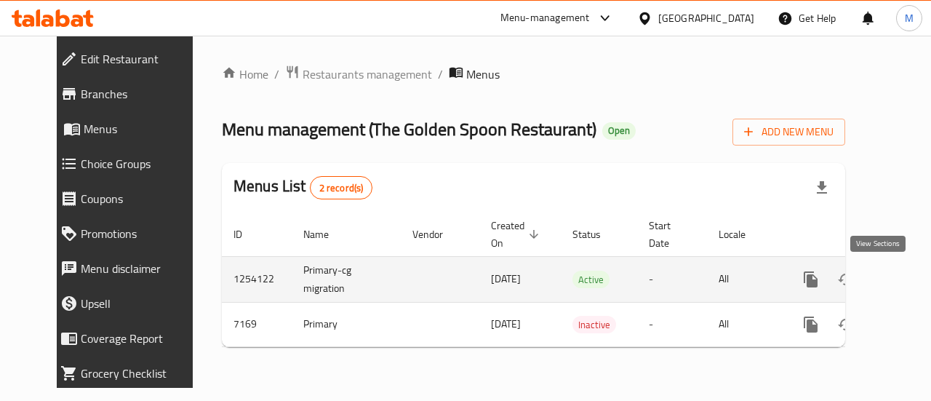
click at [907, 284] on icon "enhanced table" at bounding box center [915, 279] width 17 height 17
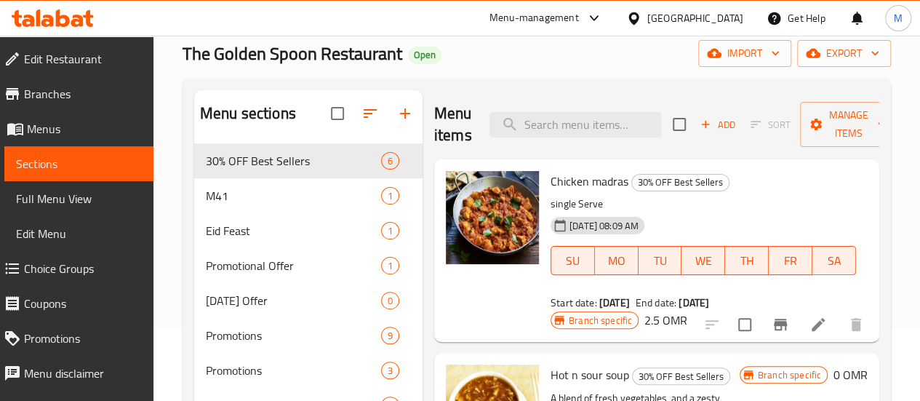
scroll to position [73, 0]
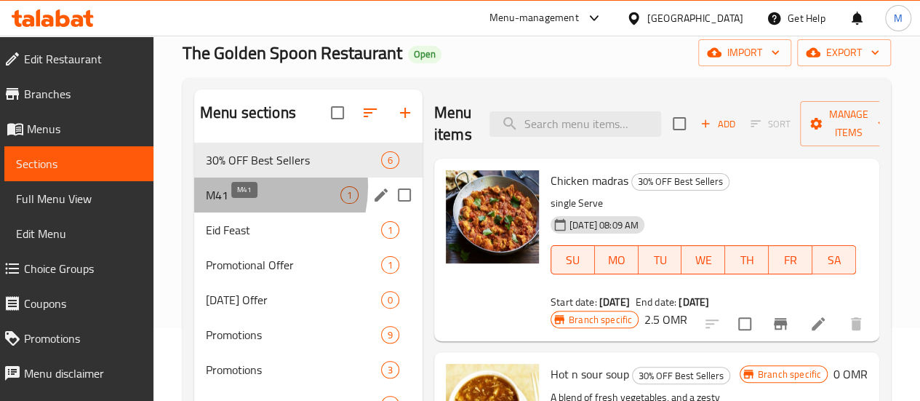
click at [238, 204] on span "M41" at bounding box center [273, 194] width 135 height 17
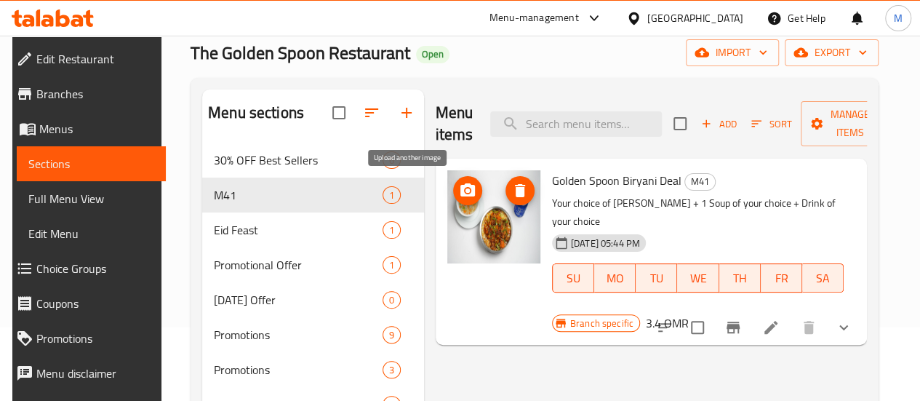
click at [453, 182] on span "upload picture" at bounding box center [467, 190] width 29 height 17
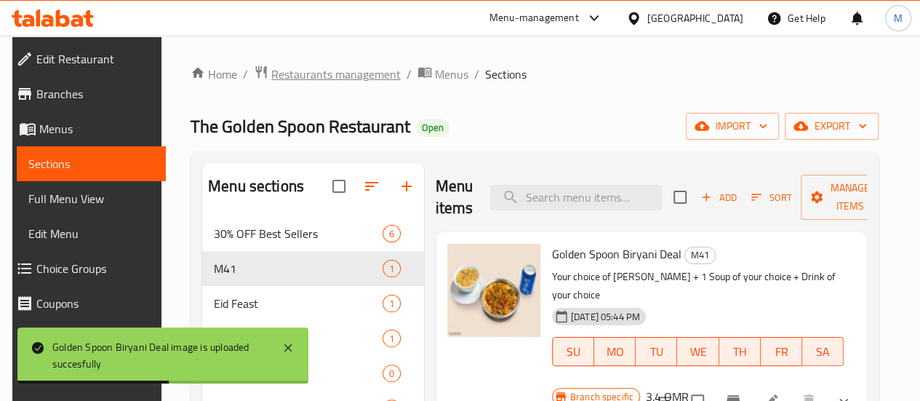
click at [345, 78] on span "Restaurants management" at bounding box center [335, 73] width 129 height 17
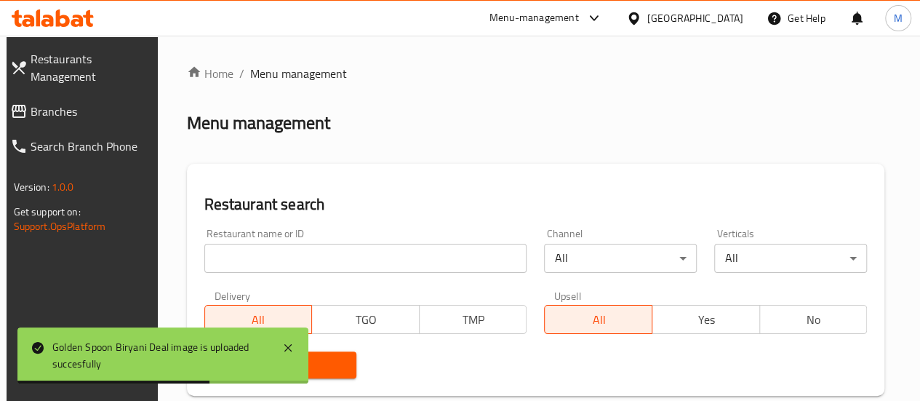
click at [268, 252] on input "search" at bounding box center [365, 258] width 323 height 29
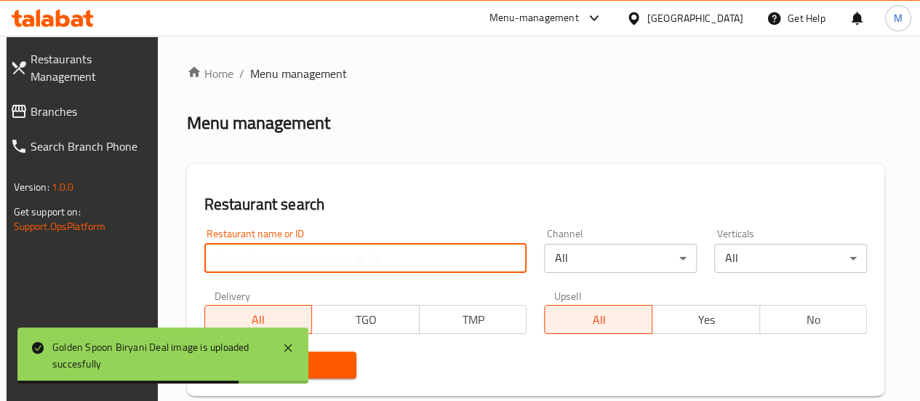
paste input "china Town"
type input "china Town"
click button "Search" at bounding box center [280, 364] width 153 height 27
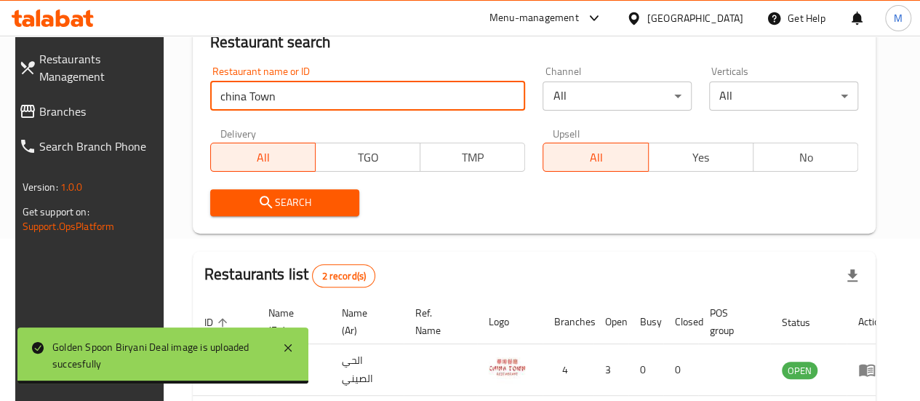
scroll to position [299, 0]
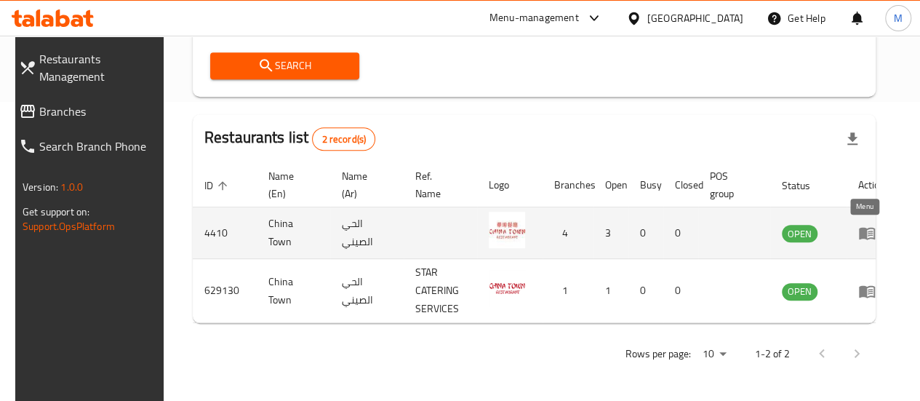
click at [861, 231] on icon "enhanced table" at bounding box center [867, 234] width 16 height 12
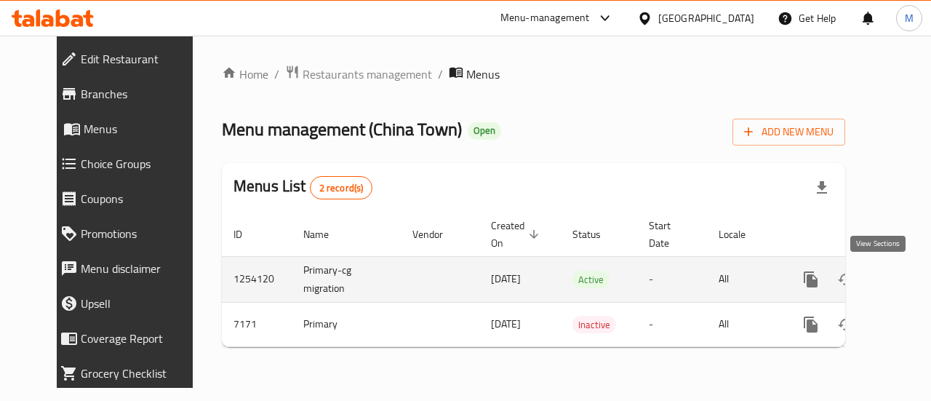
click at [898, 284] on link "enhanced table" at bounding box center [915, 279] width 35 height 35
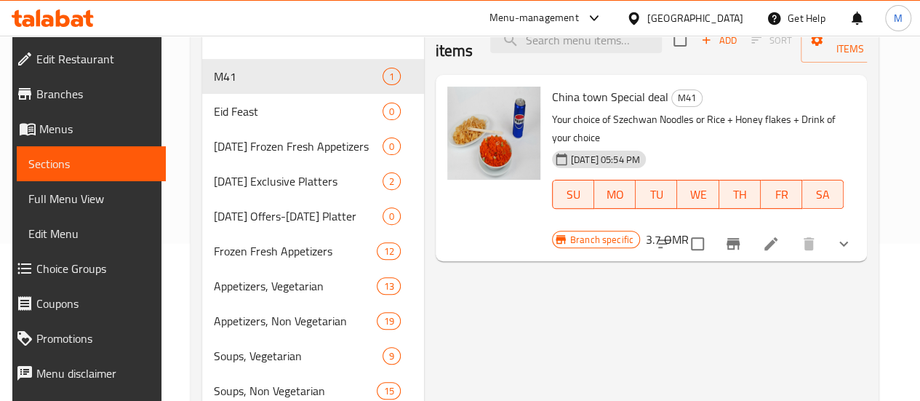
scroll to position [75, 0]
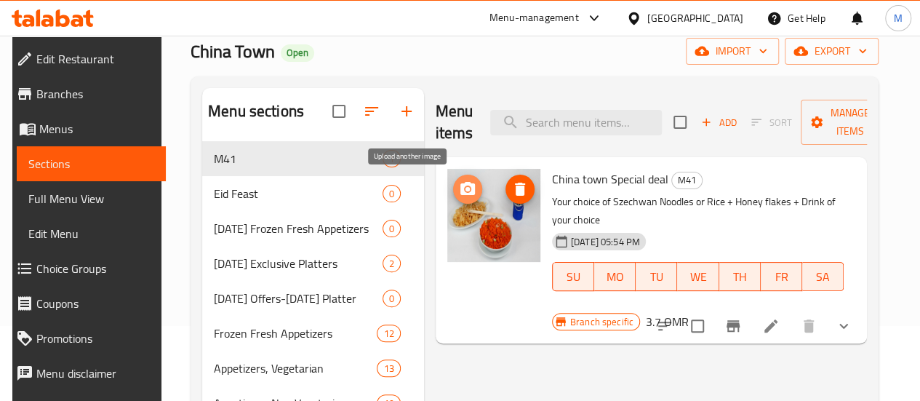
click at [461, 184] on icon "upload picture" at bounding box center [468, 188] width 15 height 13
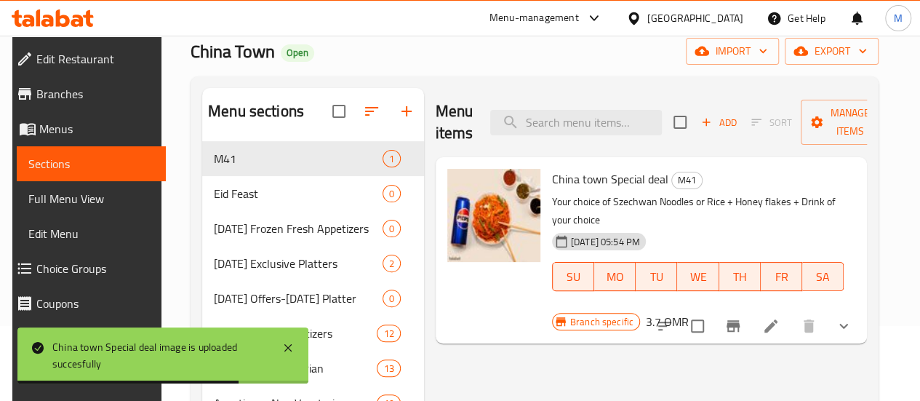
scroll to position [0, 0]
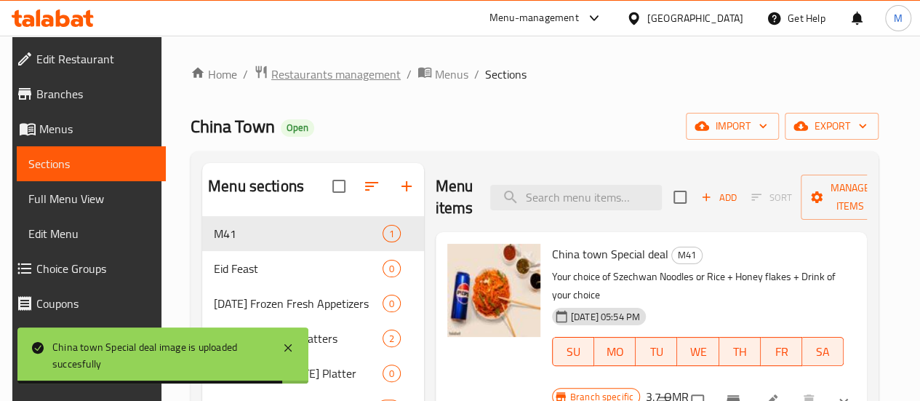
click at [278, 70] on span "Restaurants management" at bounding box center [335, 73] width 129 height 17
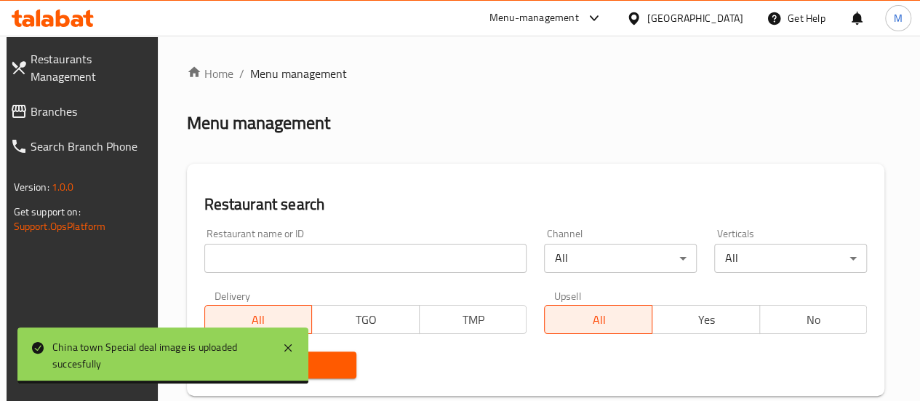
click at [278, 252] on input "search" at bounding box center [365, 258] width 323 height 29
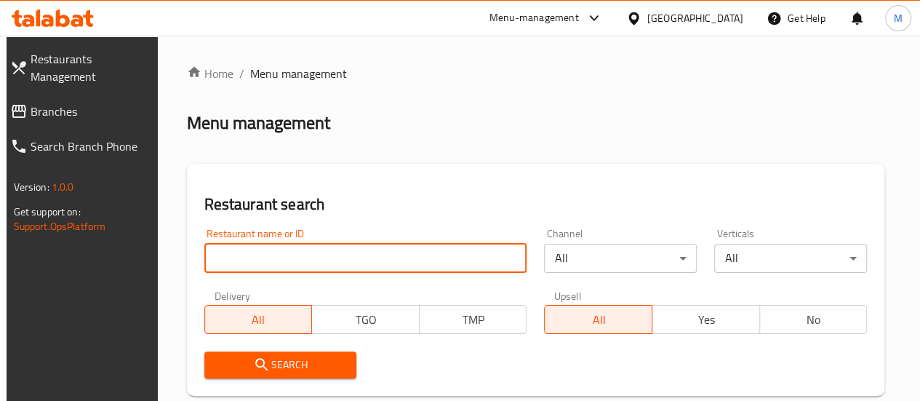
paste input "Farouj Abo Al Abd"
type input "Farouj Abo Al Abd"
click button "Search" at bounding box center [280, 364] width 153 height 27
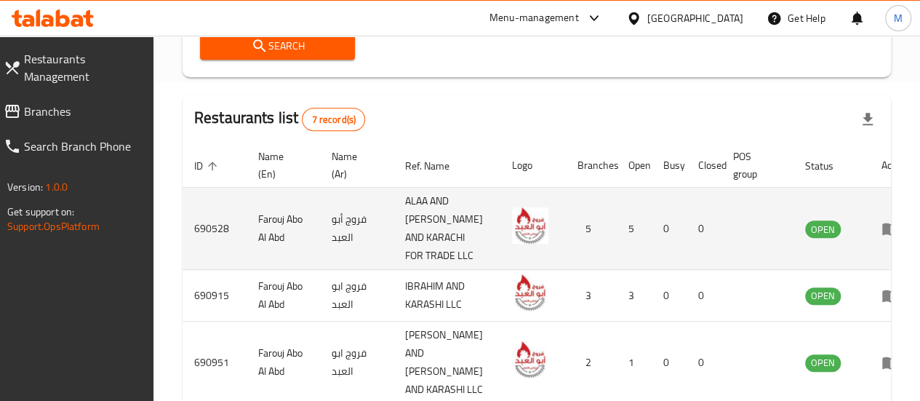
scroll to position [0, 1]
click at [881, 236] on icon "enhanced table" at bounding box center [889, 229] width 16 height 12
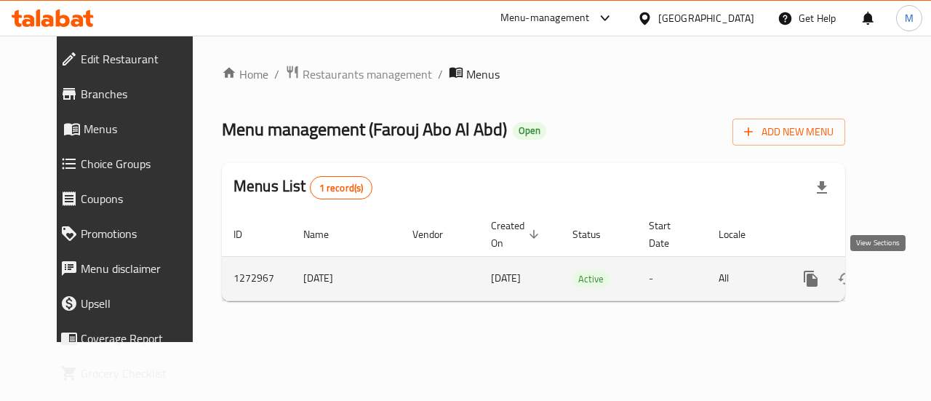
click at [907, 272] on icon "enhanced table" at bounding box center [915, 278] width 17 height 17
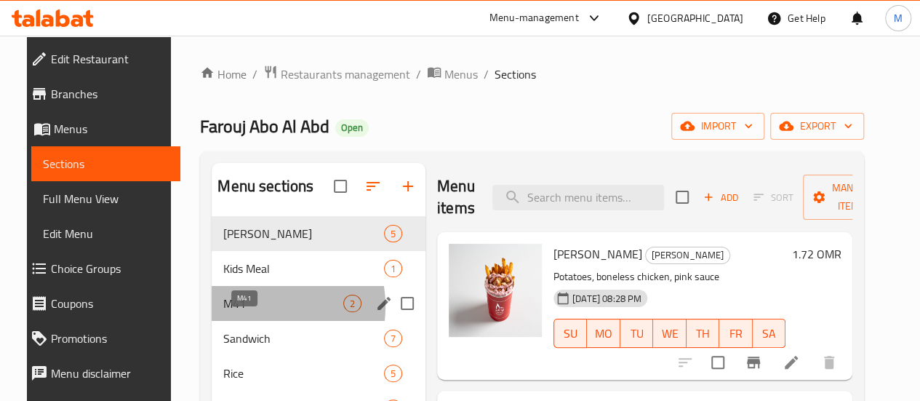
click at [239, 312] on span "M41" at bounding box center [283, 303] width 120 height 17
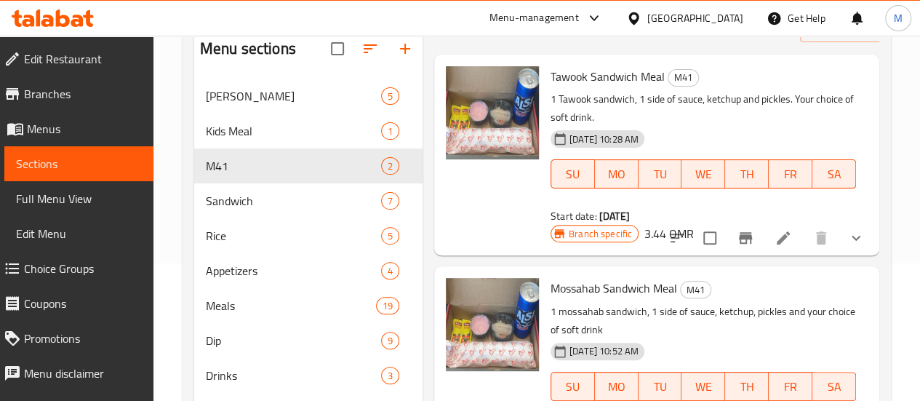
scroll to position [139, 0]
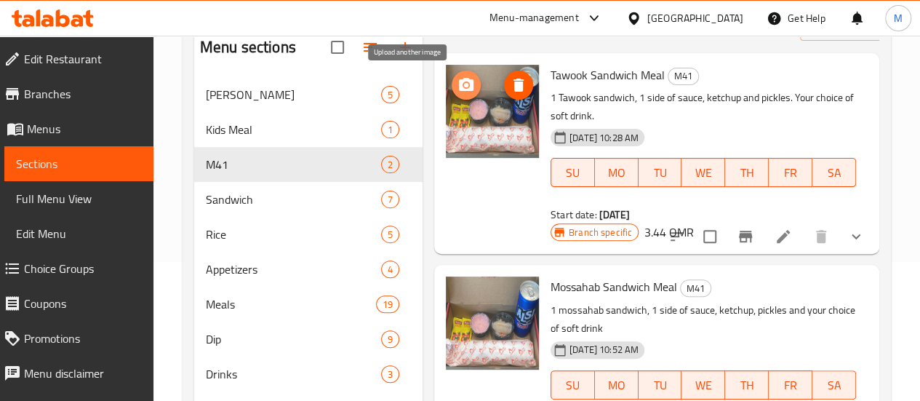
click at [459, 88] on icon "upload picture" at bounding box center [466, 84] width 15 height 13
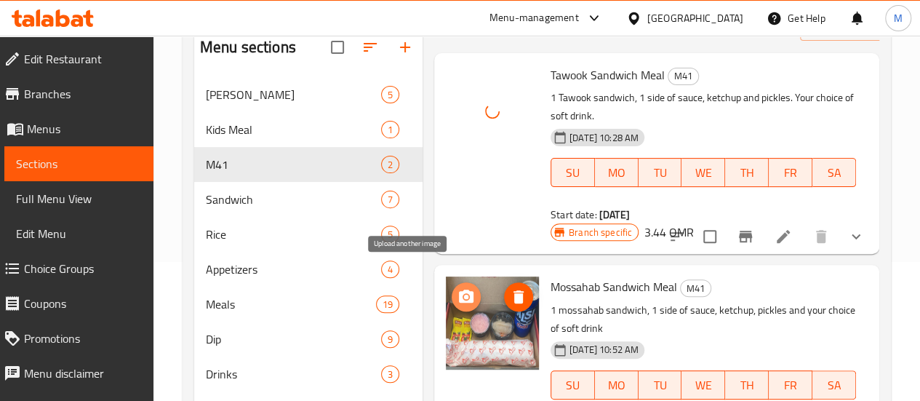
click at [459, 290] on icon "upload picture" at bounding box center [466, 296] width 15 height 13
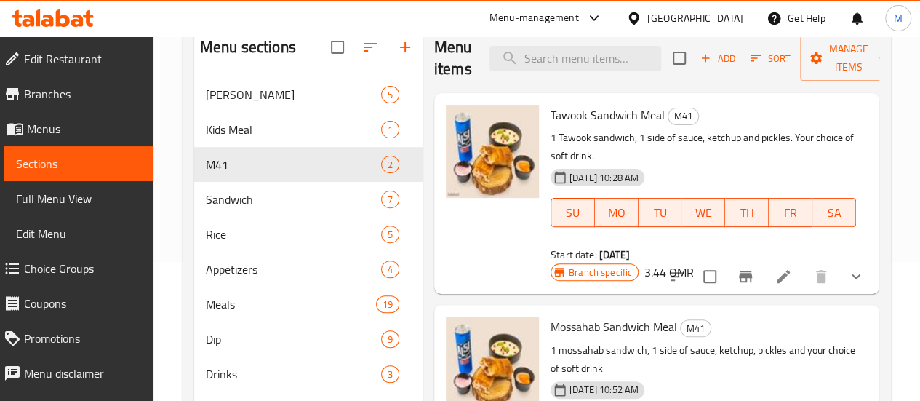
scroll to position [0, 0]
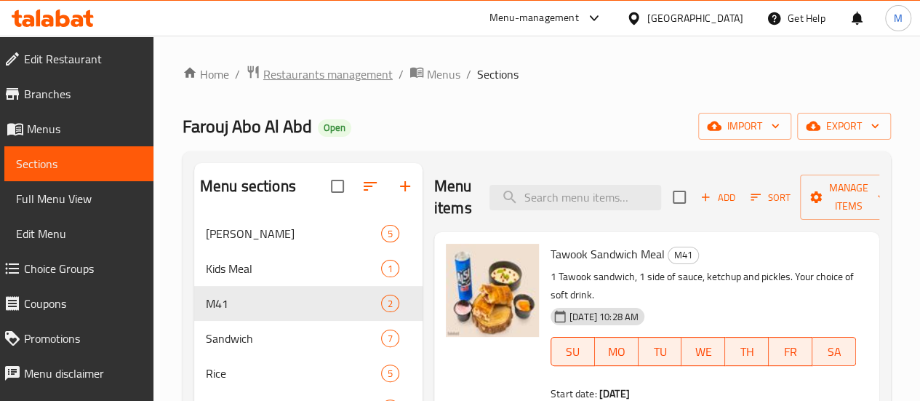
click at [313, 74] on span "Restaurants management" at bounding box center [327, 73] width 129 height 17
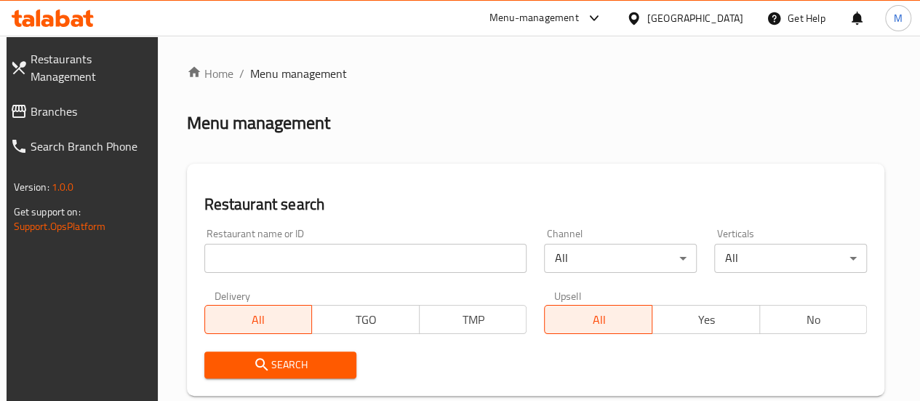
drag, startPoint x: 258, startPoint y: 273, endPoint x: 252, endPoint y: 263, distance: 11.7
click at [252, 263] on div "Restaurant name or ID Restaurant name or ID" at bounding box center [366, 251] width 340 height 62
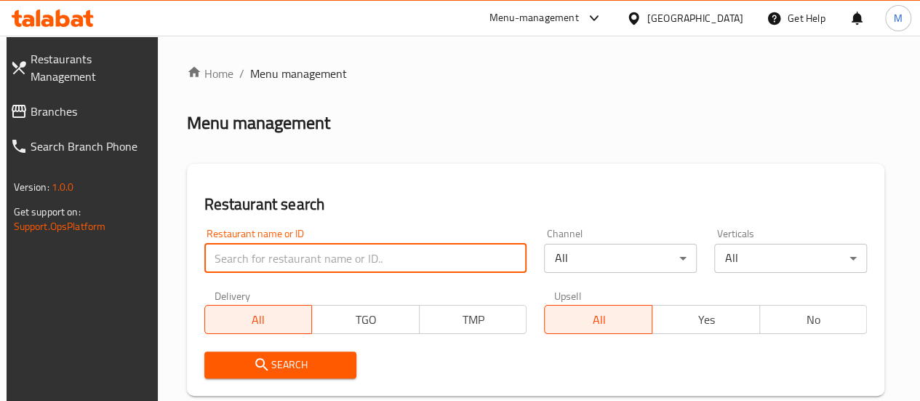
click at [252, 263] on input "search" at bounding box center [365, 258] width 323 height 29
paste input "[PERSON_NAME]"
type input "[PERSON_NAME]"
click button "Search" at bounding box center [280, 364] width 153 height 27
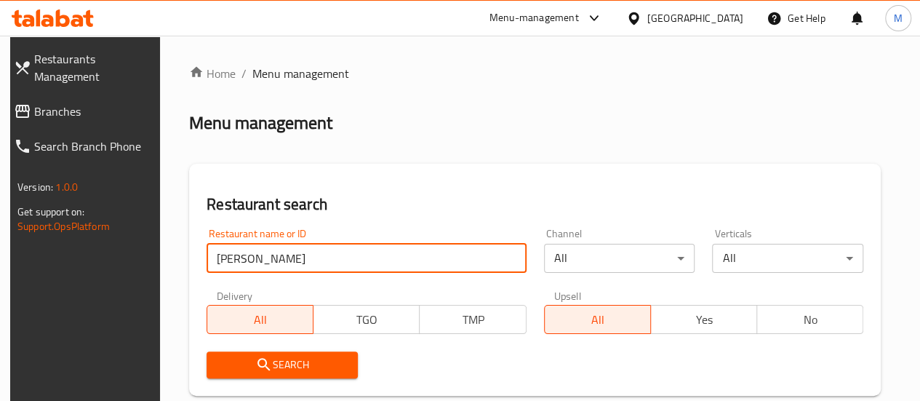
scroll to position [236, 0]
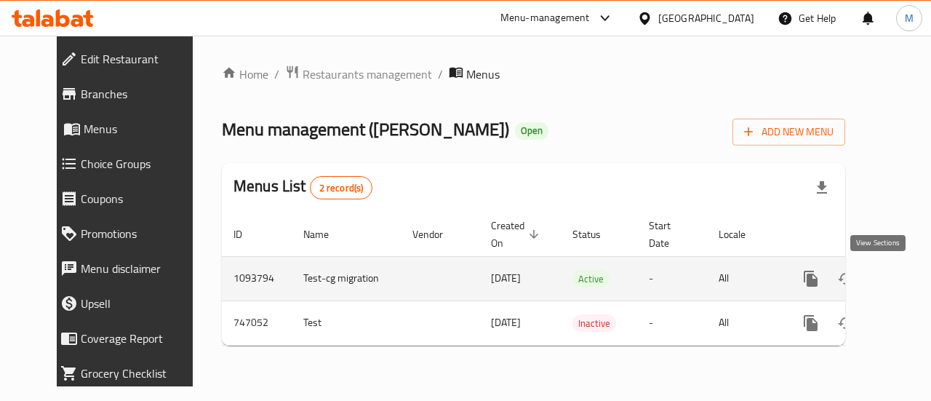
click at [907, 284] on icon "enhanced table" at bounding box center [915, 278] width 17 height 17
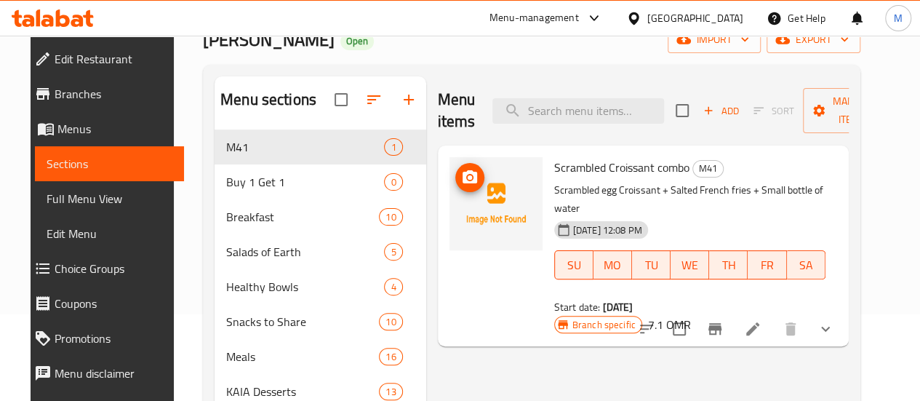
scroll to position [87, 0]
click at [461, 177] on icon "upload picture" at bounding box center [469, 176] width 17 height 17
